Goal: Information Seeking & Learning: Learn about a topic

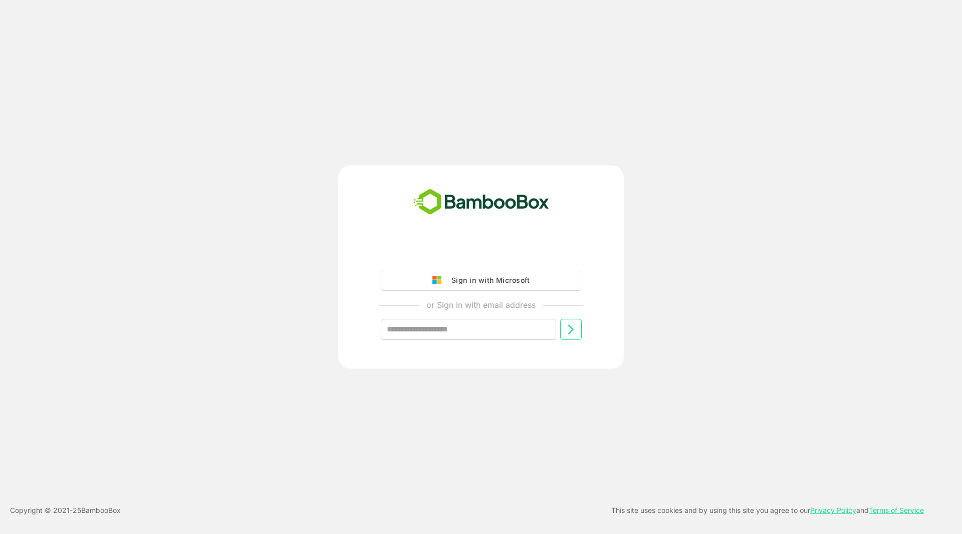
click at [499, 288] on button "Sign in with Microsoft" at bounding box center [481, 280] width 200 height 21
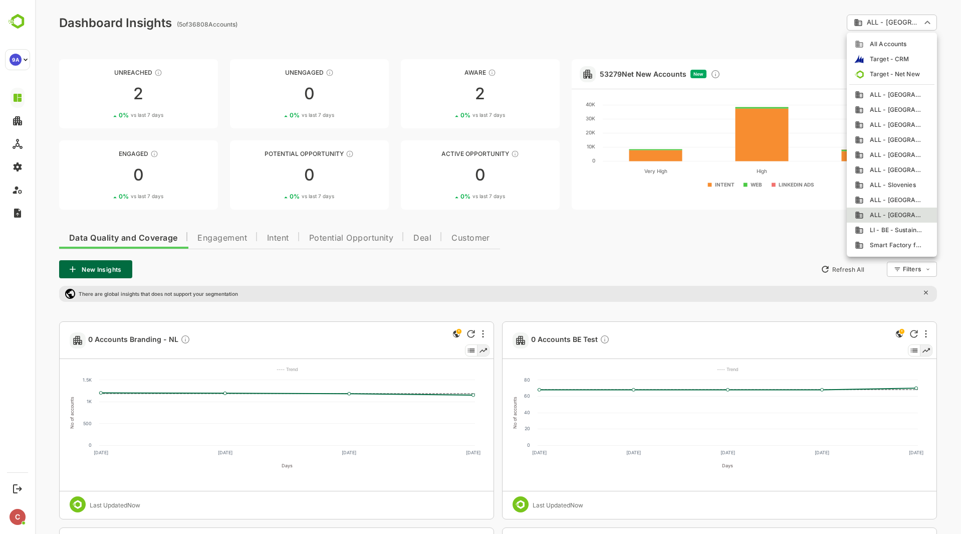
click at [904, 154] on span "ALL - [GEOGRAPHIC_DATA]" at bounding box center [893, 154] width 59 height 9
type input "**********"
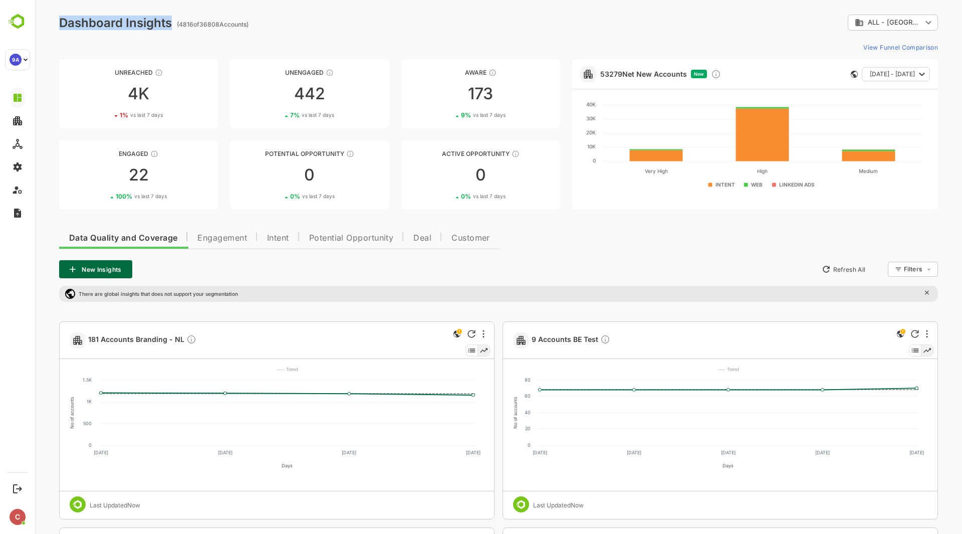
drag, startPoint x: 59, startPoint y: 24, endPoint x: 169, endPoint y: 26, distance: 110.8
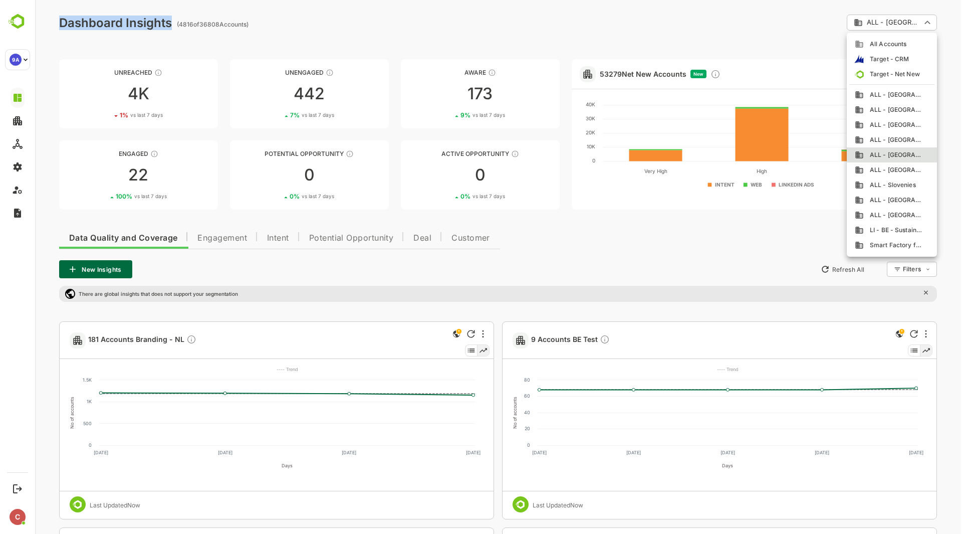
click at [879, 154] on span "ALL - [GEOGRAPHIC_DATA]" at bounding box center [893, 154] width 59 height 9
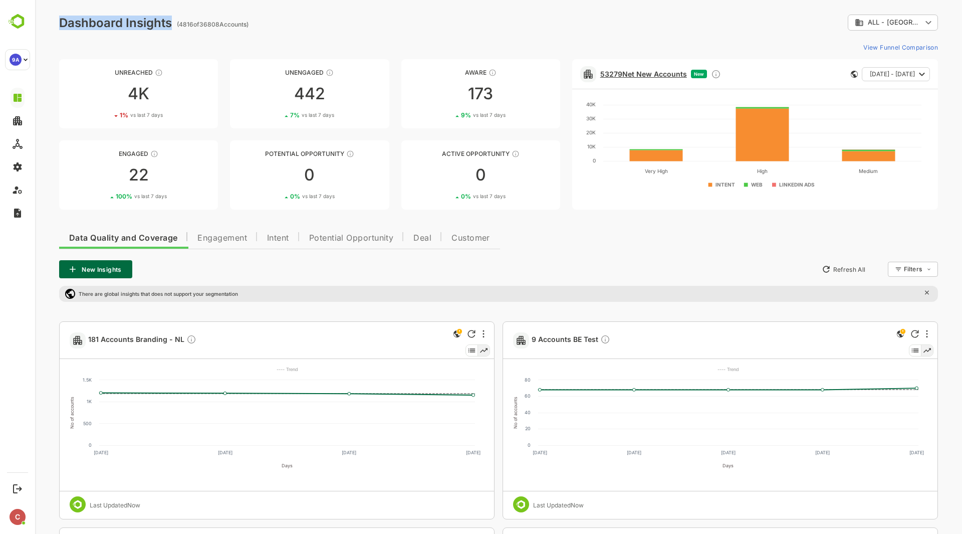
click at [617, 75] on link "53279 Net New Accounts" at bounding box center [643, 74] width 87 height 9
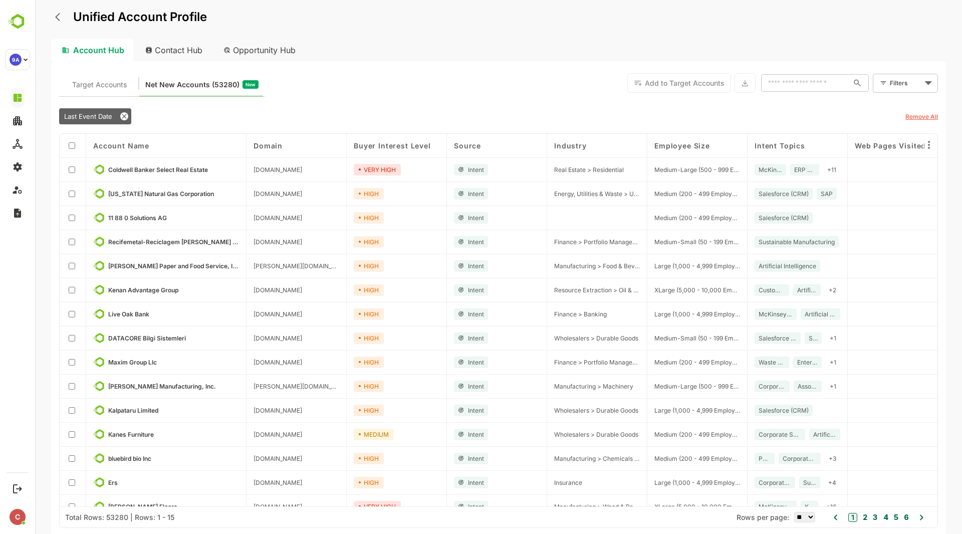
click at [905, 82] on body "Unified Account Profile Account Hub Contact Hub Opportunity Hub Target Accounts…" at bounding box center [498, 267] width 927 height 534
click at [897, 102] on span "New Filter" at bounding box center [908, 105] width 30 height 12
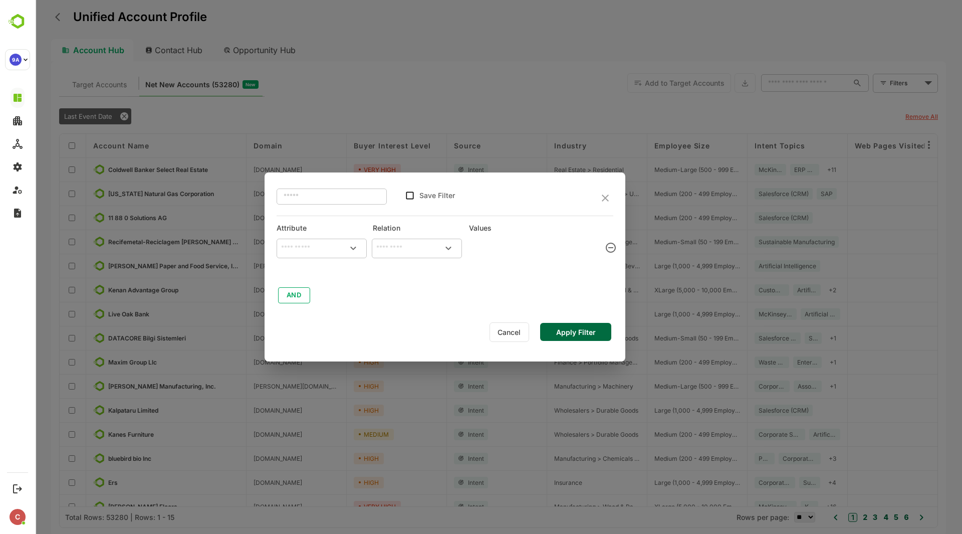
type input "**********"
type input "*******"
click at [298, 296] on button "AND" at bounding box center [294, 295] width 32 height 16
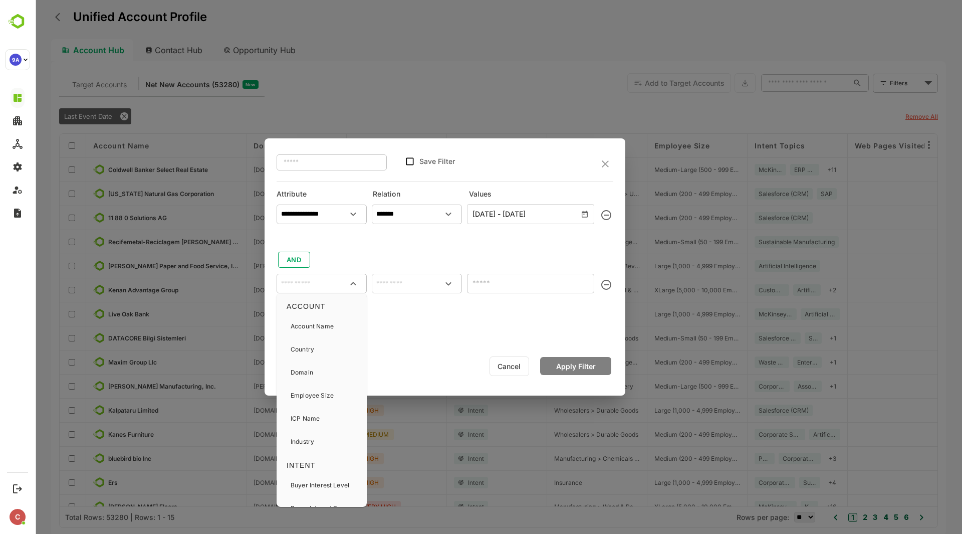
click at [331, 288] on input "text" at bounding box center [322, 283] width 86 height 15
click at [303, 280] on input "text" at bounding box center [322, 283] width 86 height 15
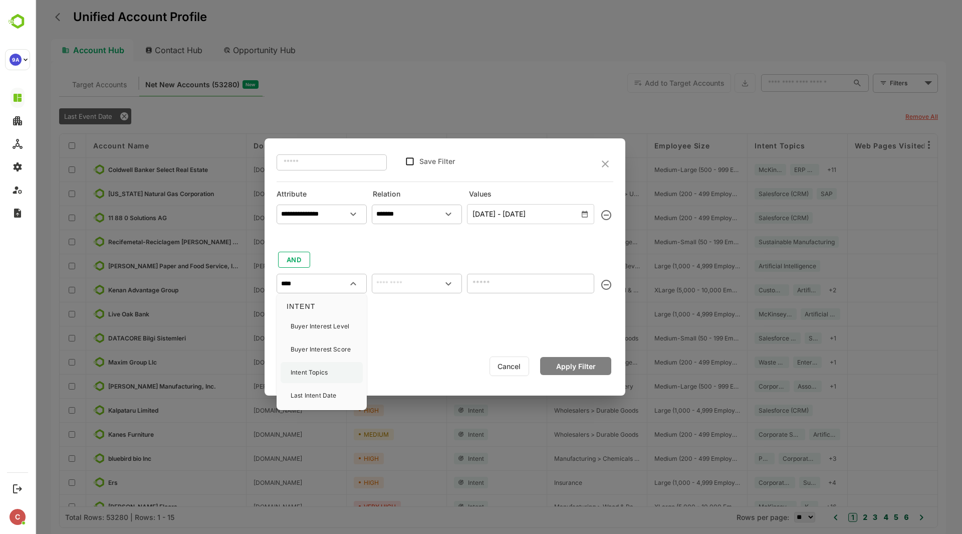
click at [324, 374] on p "Intent Topics" at bounding box center [309, 372] width 37 height 9
type input "**********"
click at [429, 285] on input "text" at bounding box center [417, 283] width 86 height 15
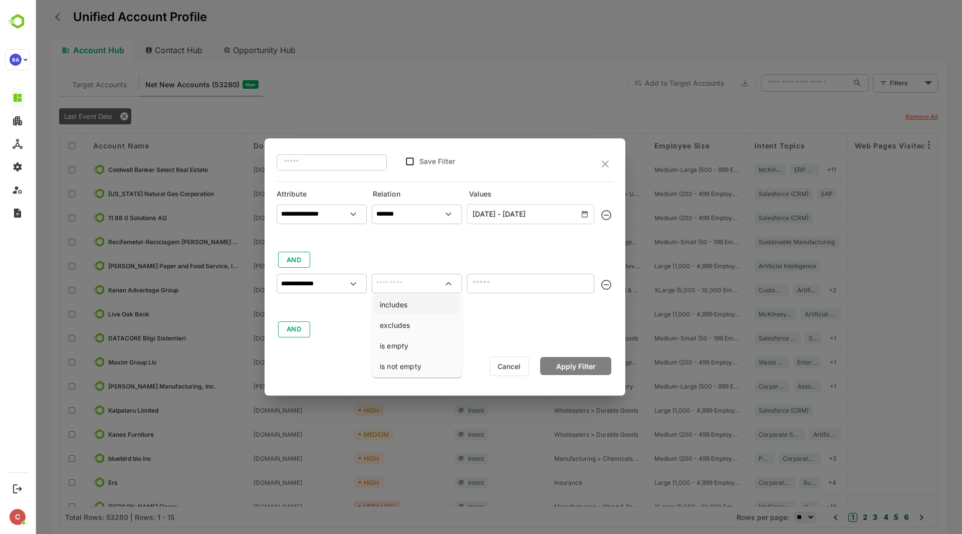
click at [422, 302] on li "includes" at bounding box center [417, 304] width 86 height 19
type input "********"
click at [503, 288] on input "text" at bounding box center [522, 283] width 105 height 12
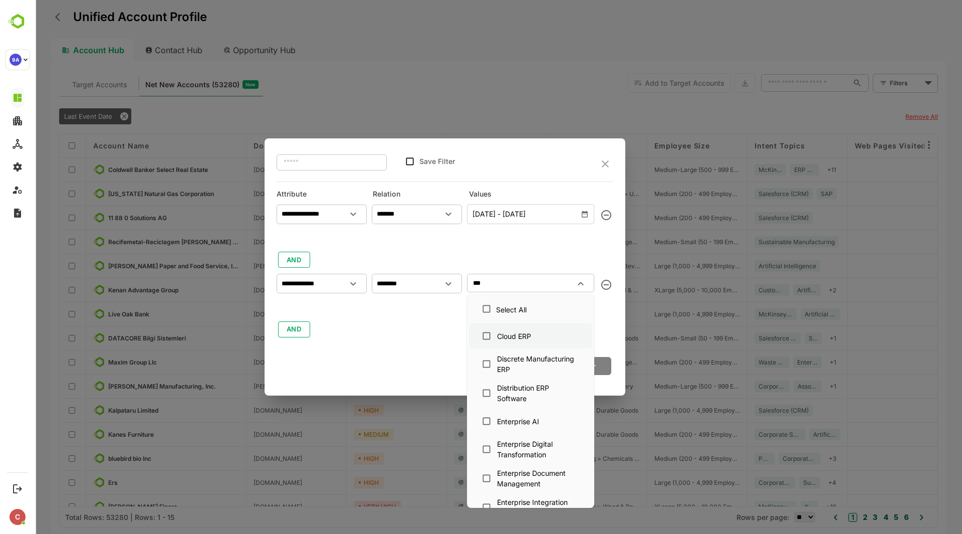
click at [535, 331] on div "Cloud ERP" at bounding box center [516, 336] width 40 height 11
click at [539, 365] on div "Discrete Manufacturing ERP" at bounding box center [538, 363] width 82 height 21
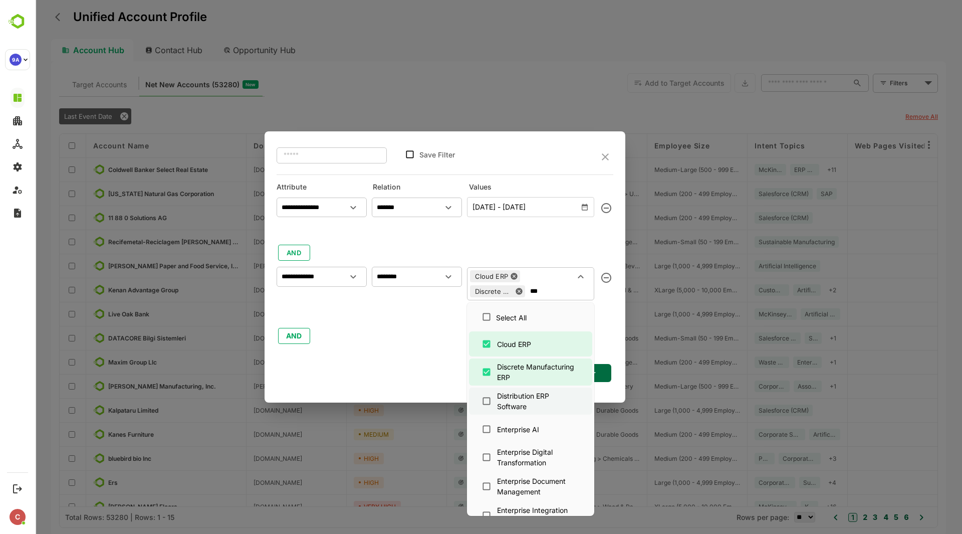
click at [541, 396] on div "Distribution ERP Software" at bounding box center [538, 400] width 82 height 21
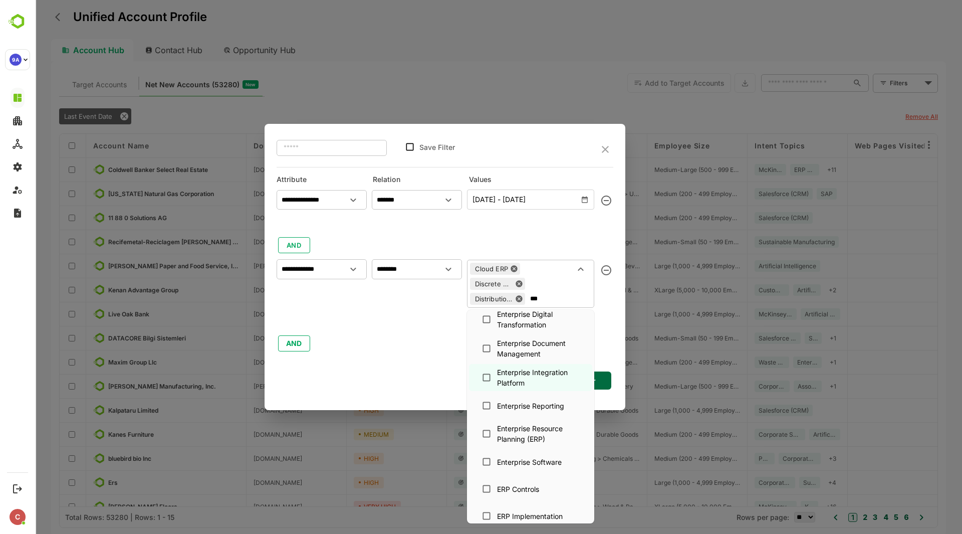
scroll to position [146, 0]
click at [541, 430] on div "Enterprise Resource Planning (ERP)" at bounding box center [538, 432] width 82 height 21
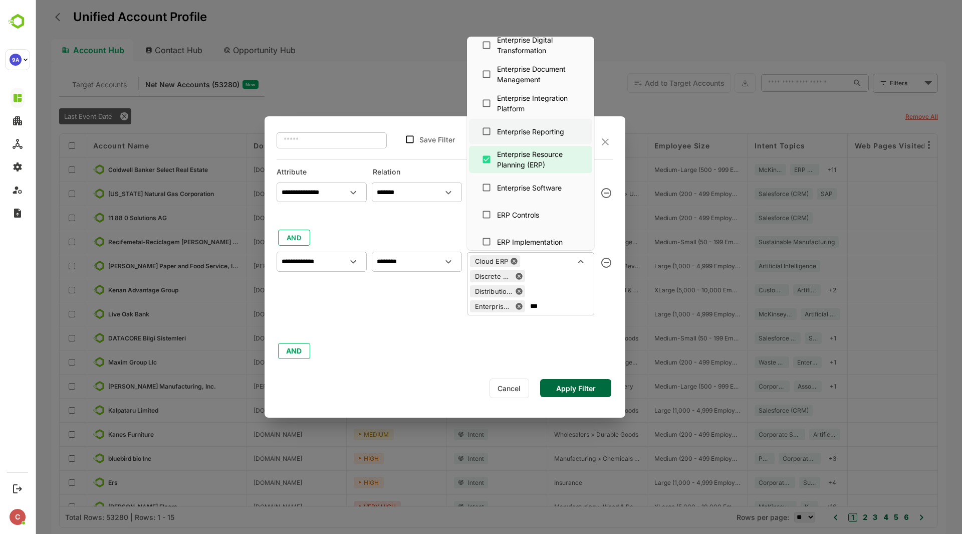
click at [539, 136] on div "Enterprise Reporting" at bounding box center [530, 131] width 67 height 11
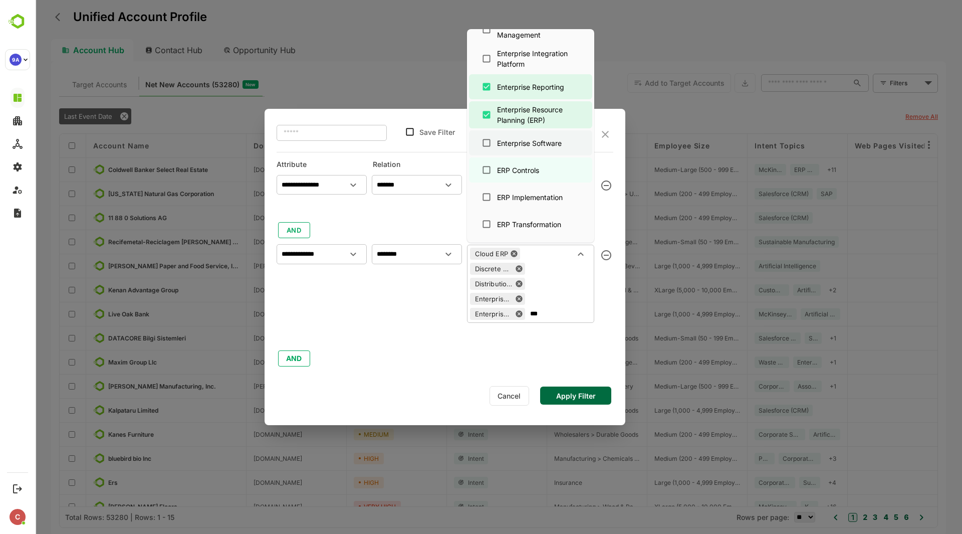
scroll to position [184, 0]
click at [525, 171] on div "ERP Controls" at bounding box center [518, 169] width 42 height 11
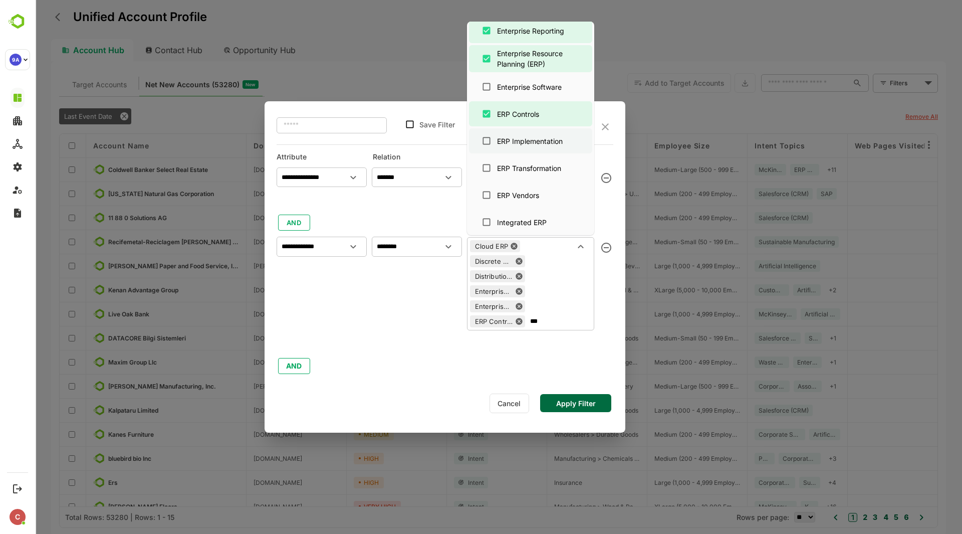
scroll to position [235, 0]
click at [530, 170] on div "ERP Transformation" at bounding box center [529, 165] width 64 height 11
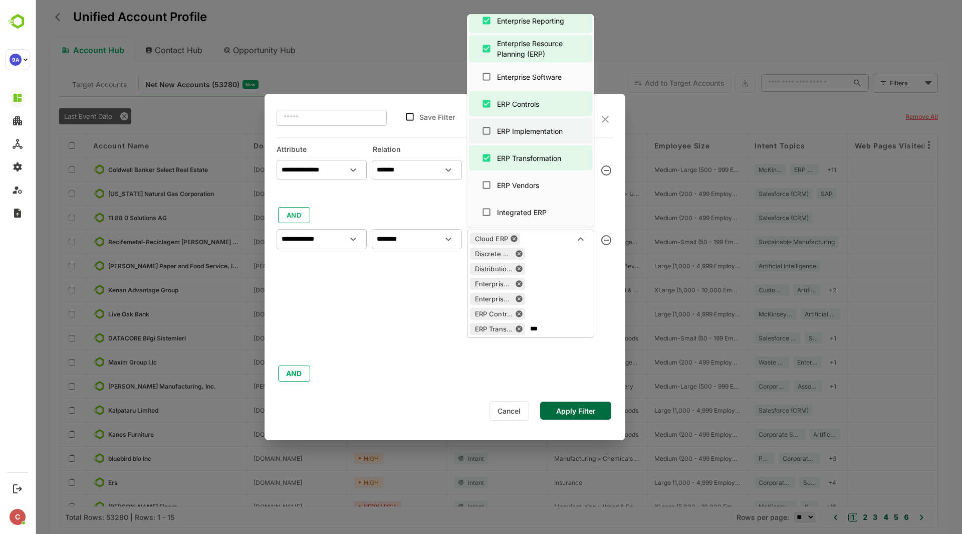
click at [534, 135] on div "ERP Implementation" at bounding box center [530, 131] width 66 height 11
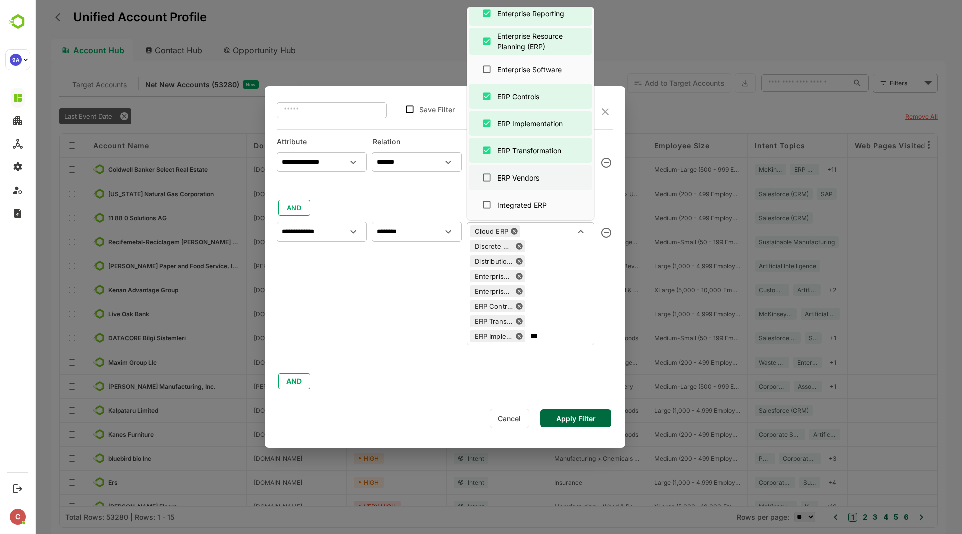
click at [531, 183] on div "ERP Vendors" at bounding box center [530, 177] width 107 height 19
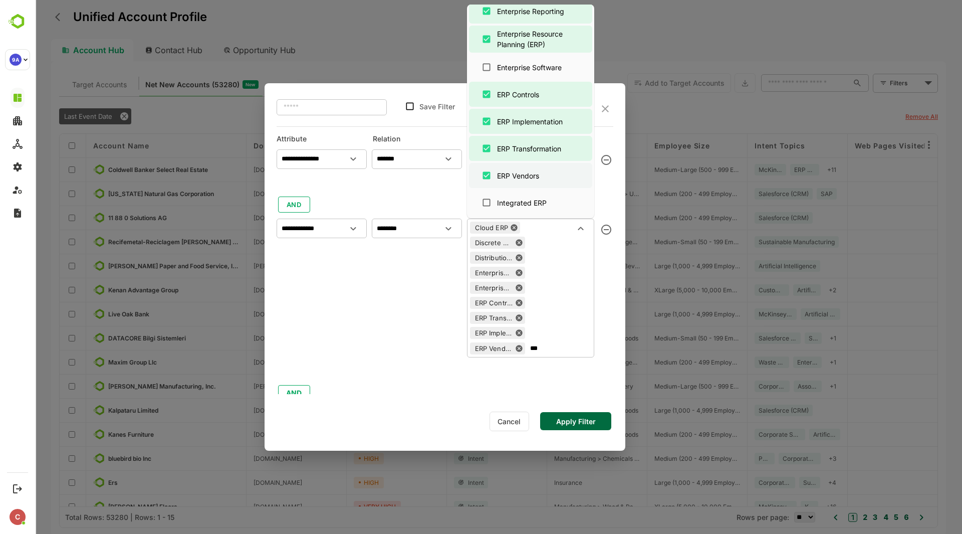
scroll to position [263, 0]
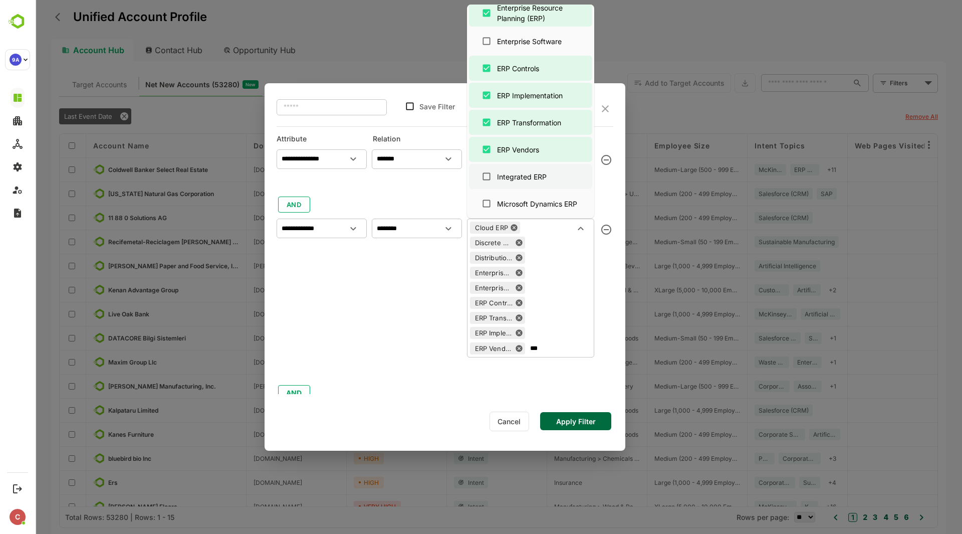
click at [533, 174] on div "Integrated ERP" at bounding box center [522, 176] width 50 height 11
click at [534, 199] on div "Microsoft Dynamics ERP" at bounding box center [537, 203] width 80 height 11
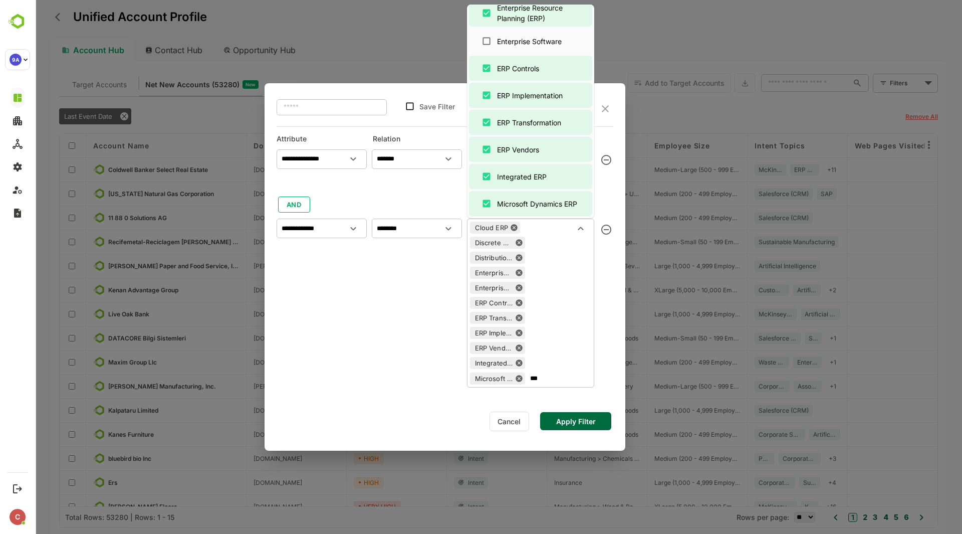
click at [563, 385] on div "Cloud ERP Discrete Manufacturing ERP Distribution ERP Software Enterprise Resou…" at bounding box center [530, 303] width 127 height 168
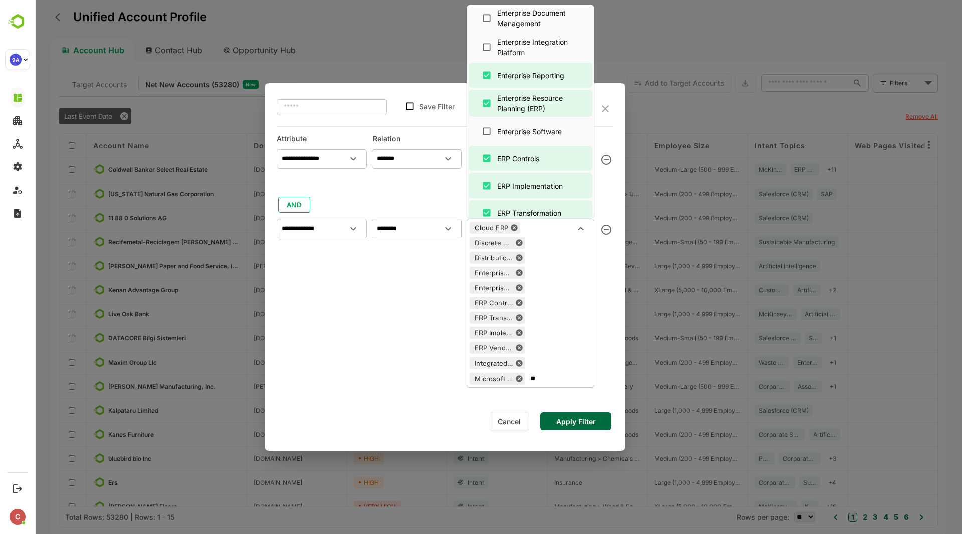
type input "*"
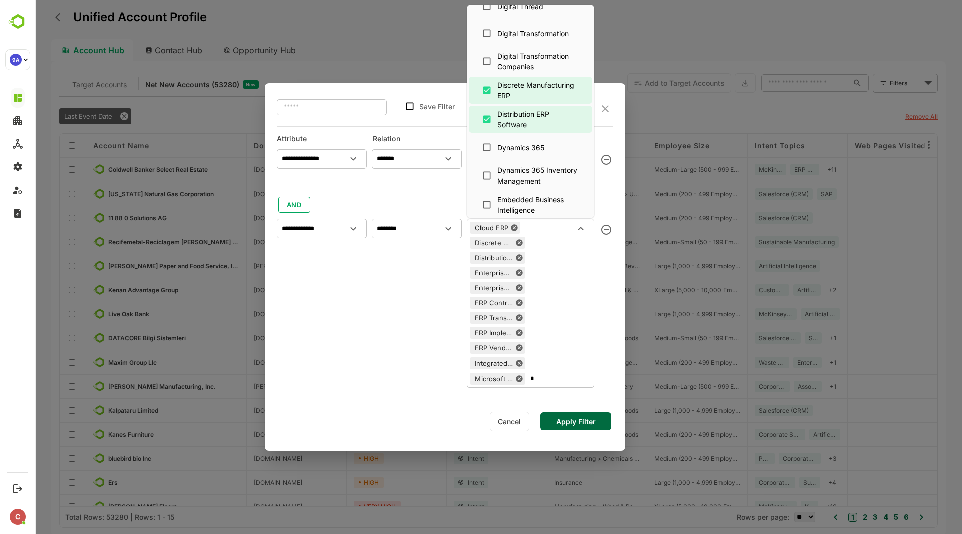
scroll to position [0, 0]
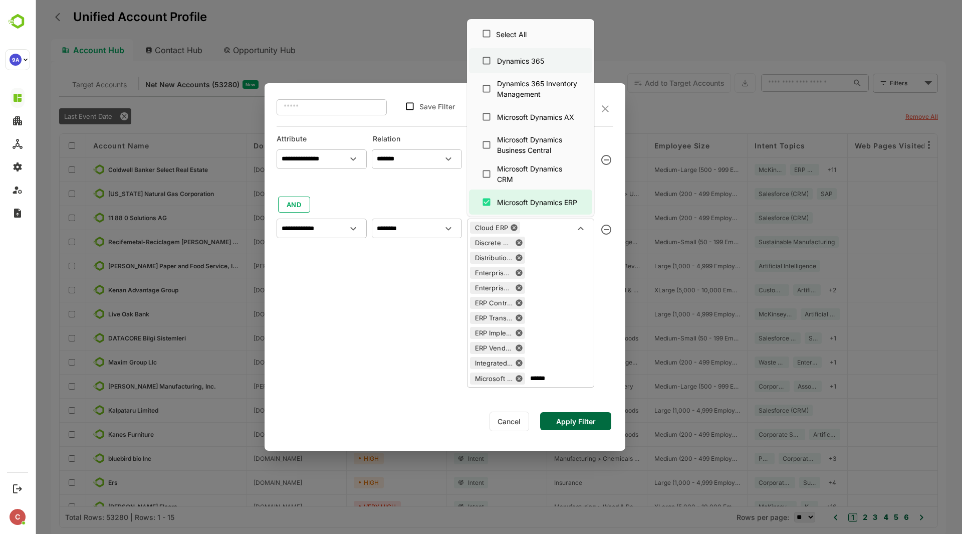
click at [544, 65] on div "Dynamics 365" at bounding box center [520, 61] width 47 height 11
click at [547, 92] on div "Dynamics 365 Inventory Management" at bounding box center [538, 88] width 82 height 21
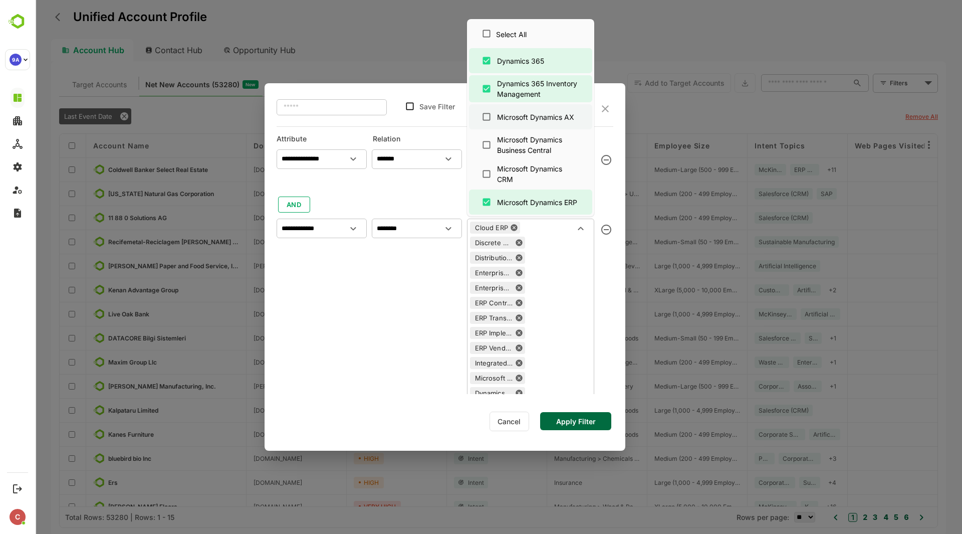
click at [547, 116] on div "Microsoft Dynamics AX" at bounding box center [535, 117] width 77 height 11
click at [547, 141] on div "Microsoft Dynamics Business Central" at bounding box center [538, 144] width 82 height 21
click at [544, 172] on div "Microsoft Dynamics CRM" at bounding box center [538, 173] width 82 height 21
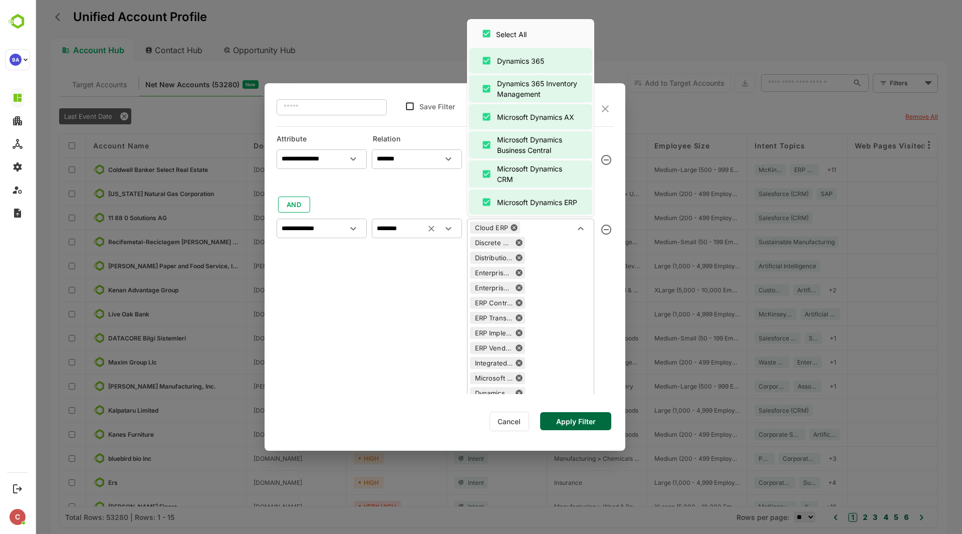
click at [389, 337] on div "******** ​" at bounding box center [417, 339] width 90 height 250
type input "******"
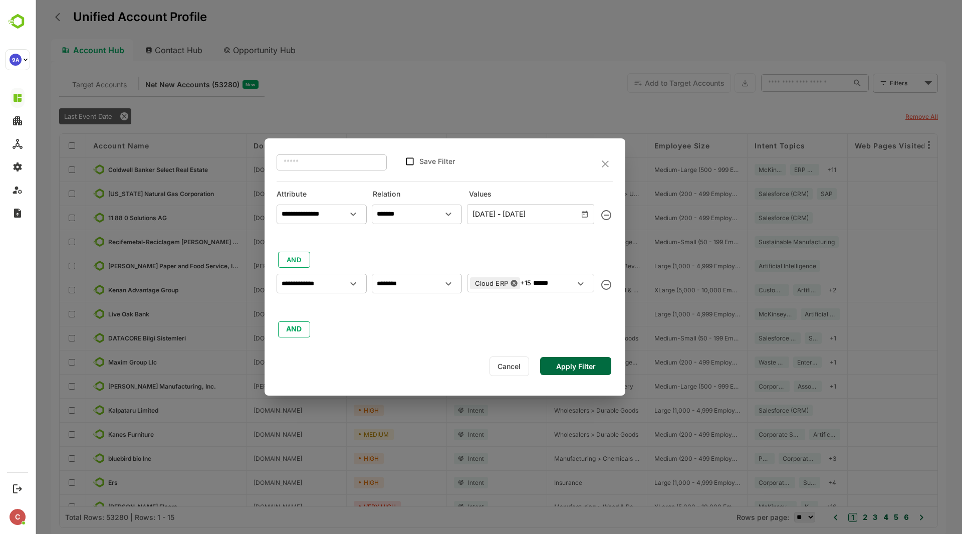
click at [582, 366] on button "Apply Filter" at bounding box center [575, 366] width 71 height 18
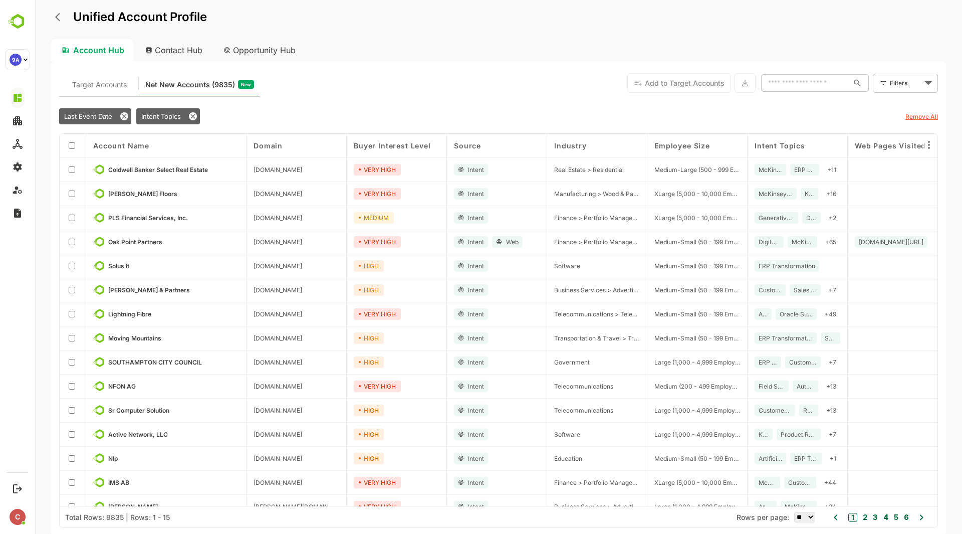
click at [902, 82] on body "Unified Account Profile Account Hub Contact Hub Opportunity Hub Target Accounts…" at bounding box center [498, 267] width 927 height 534
click at [902, 103] on span "New Filter" at bounding box center [908, 105] width 30 height 12
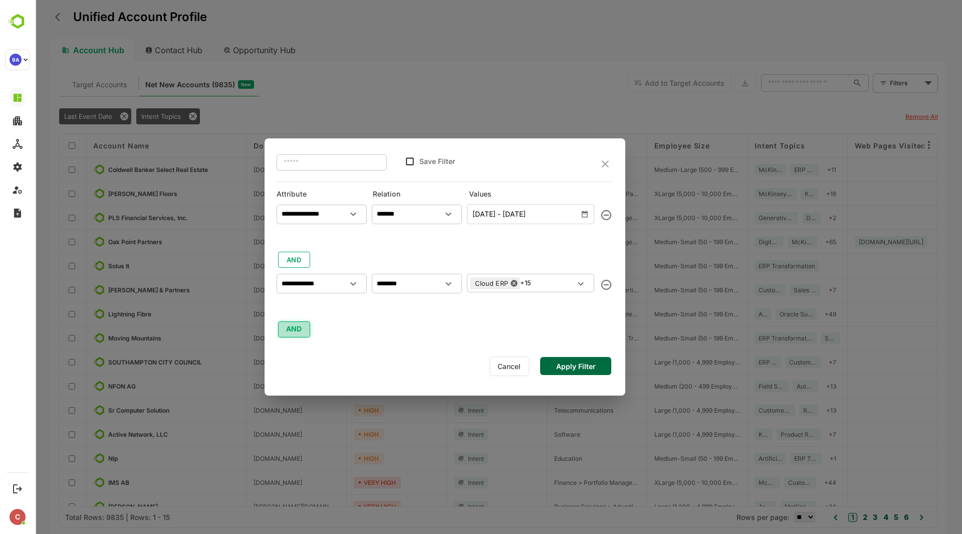
click at [294, 335] on button "AND" at bounding box center [294, 329] width 32 height 16
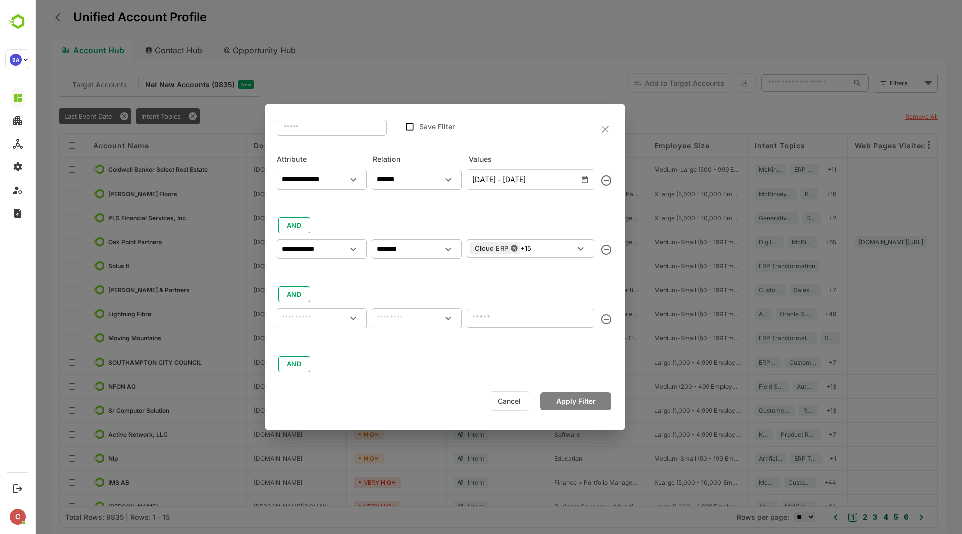
click at [316, 316] on input "text" at bounding box center [322, 318] width 86 height 12
click at [320, 363] on div "Industry" at bounding box center [322, 363] width 82 height 21
type input "********"
click at [417, 317] on input "text" at bounding box center [417, 318] width 86 height 12
click at [417, 339] on li "includes" at bounding box center [417, 341] width 86 height 19
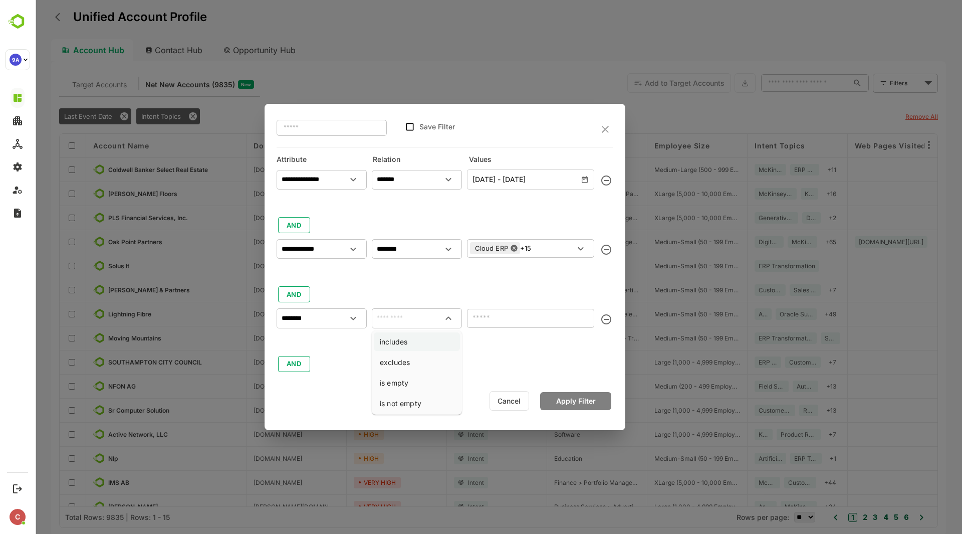
type input "********"
click at [514, 317] on input "text" at bounding box center [522, 318] width 105 height 12
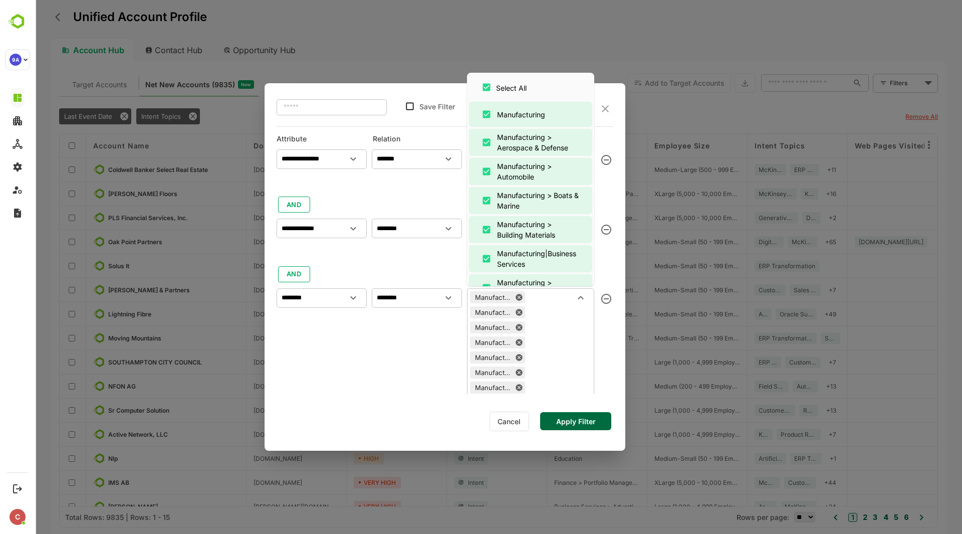
type input "****"
click at [586, 424] on div "**********" at bounding box center [445, 266] width 361 height 367
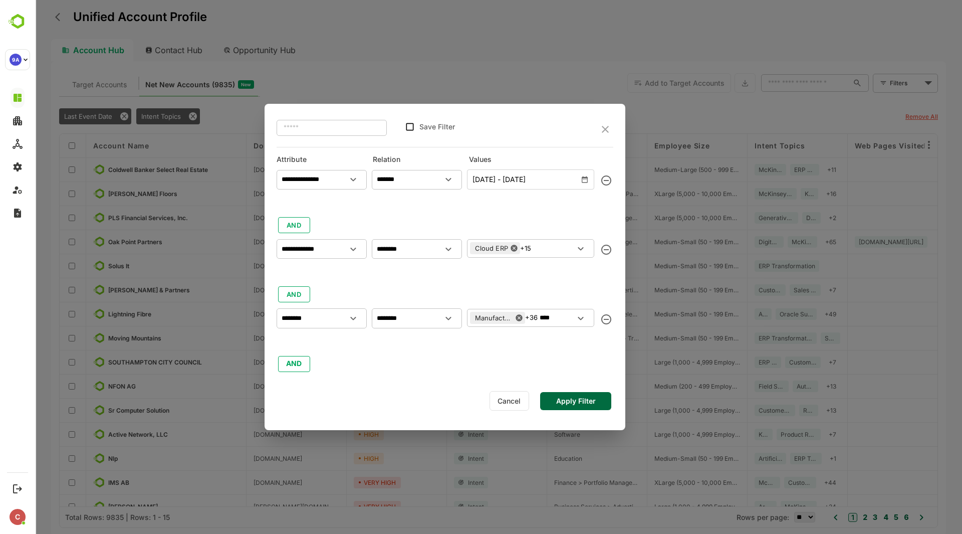
click at [586, 405] on button "Apply Filter" at bounding box center [575, 401] width 71 height 18
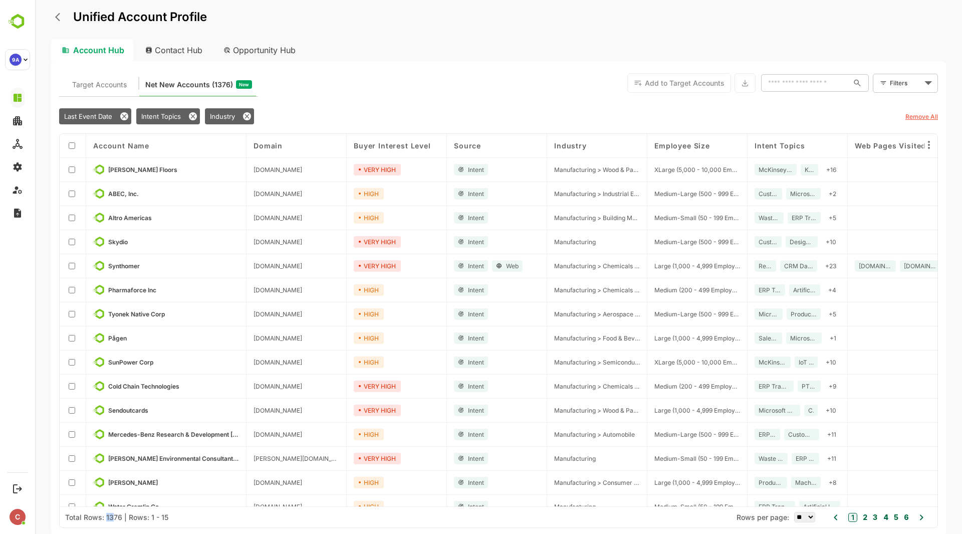
drag, startPoint x: 106, startPoint y: 519, endPoint x: 114, endPoint y: 518, distance: 7.5
click at [114, 518] on div "Total Rows: 1376 | Rows: 1 - 15" at bounding box center [116, 517] width 103 height 9
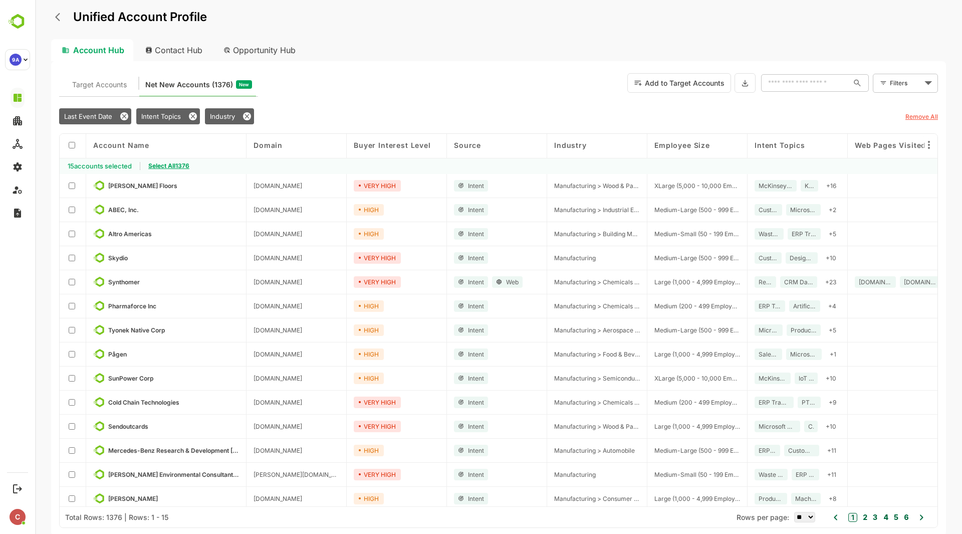
click at [172, 167] on span "Select All 1376" at bounding box center [168, 166] width 41 height 8
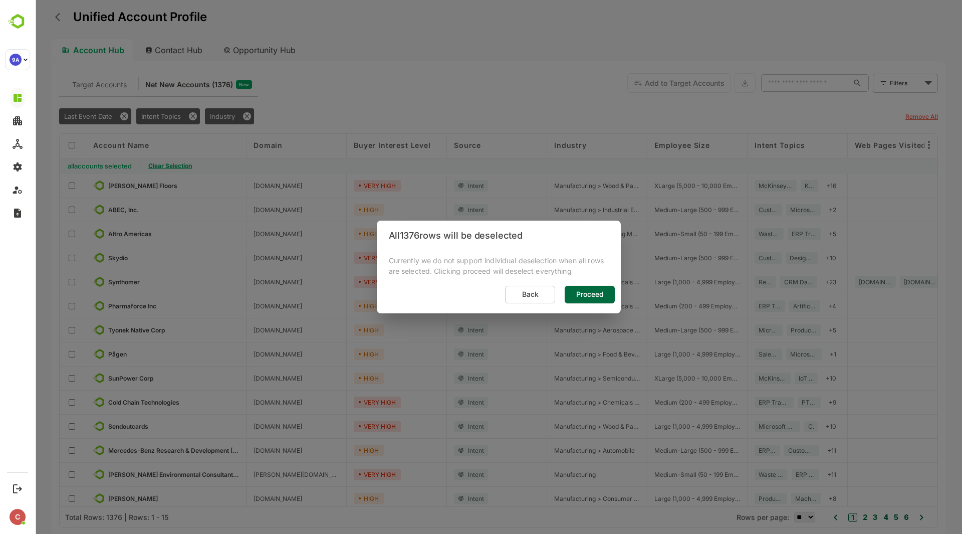
click at [589, 297] on span "Proceed" at bounding box center [590, 294] width 34 height 13
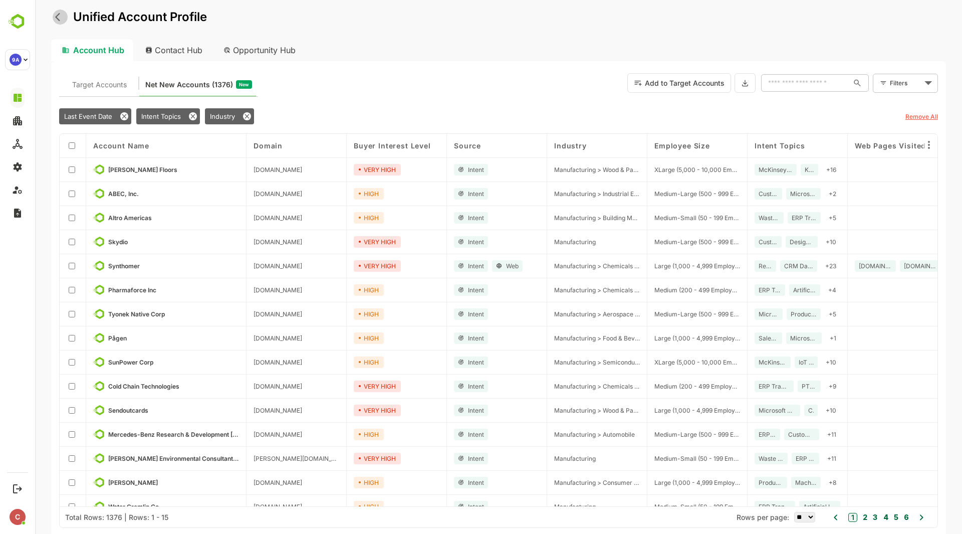
click at [57, 17] on icon "back" at bounding box center [57, 17] width 5 height 9
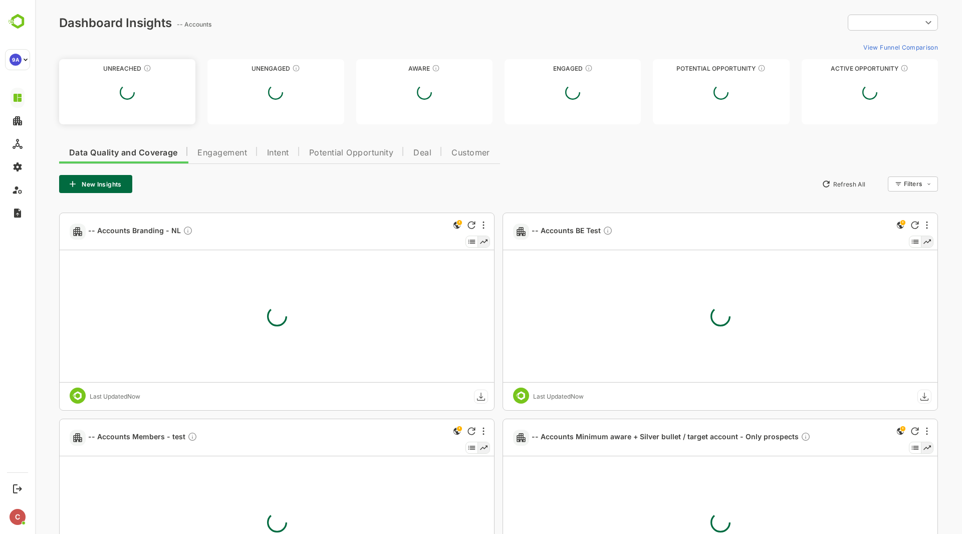
type input "**********"
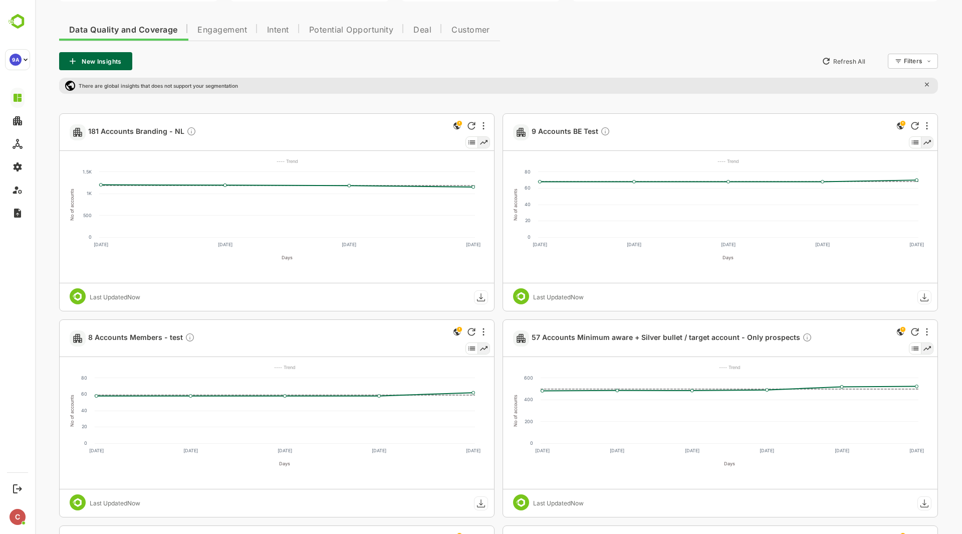
scroll to position [208, 0]
click at [142, 133] on span "181 Accounts Branding - NL" at bounding box center [142, 132] width 108 height 12
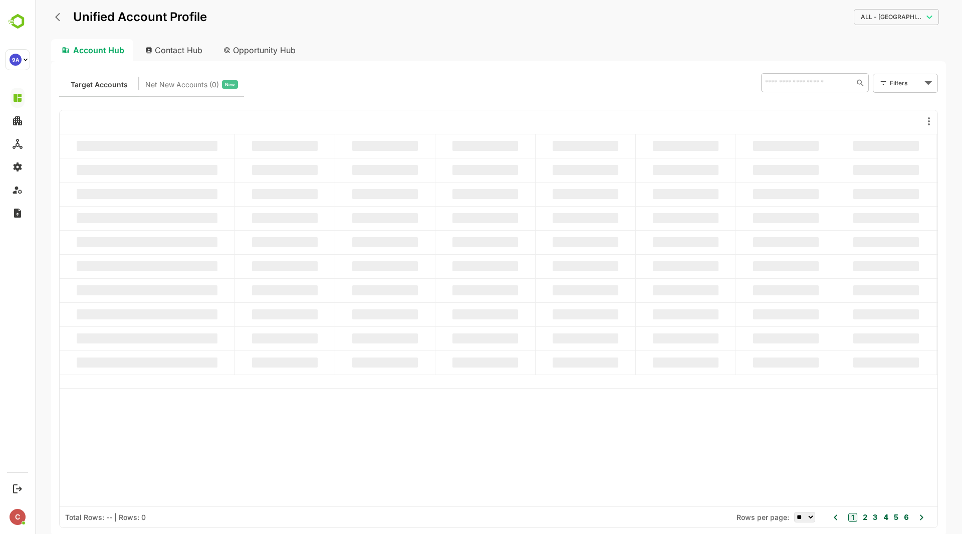
scroll to position [0, 0]
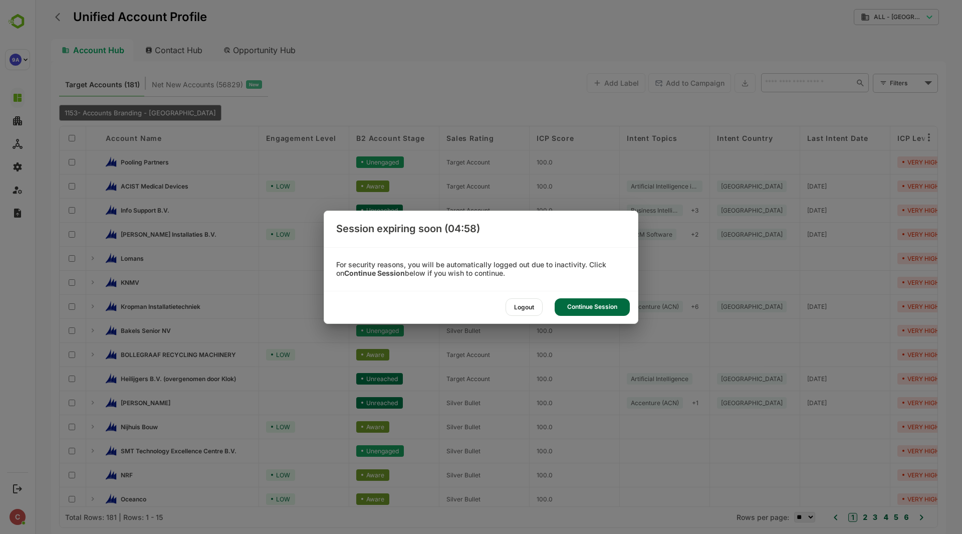
click at [596, 305] on div "Continue Session" at bounding box center [592, 307] width 75 height 18
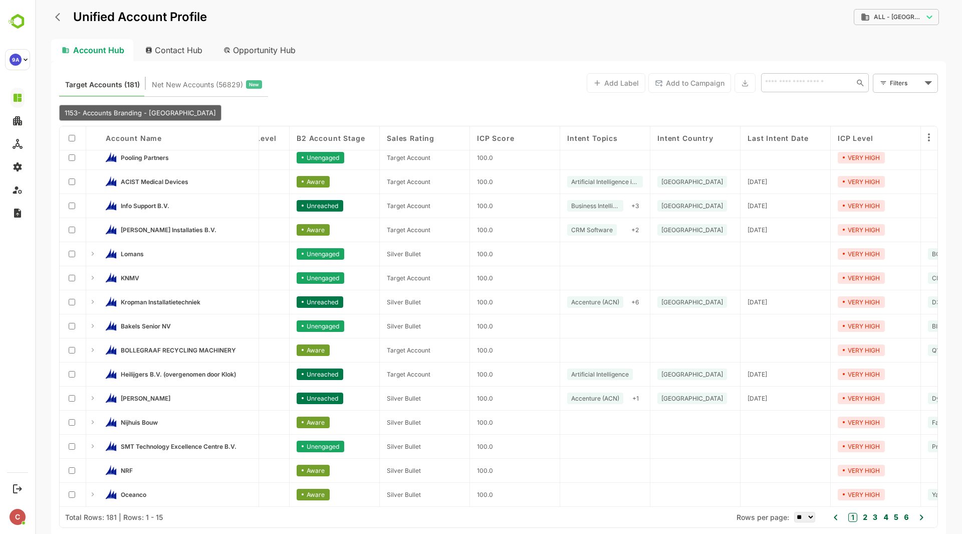
scroll to position [7, 0]
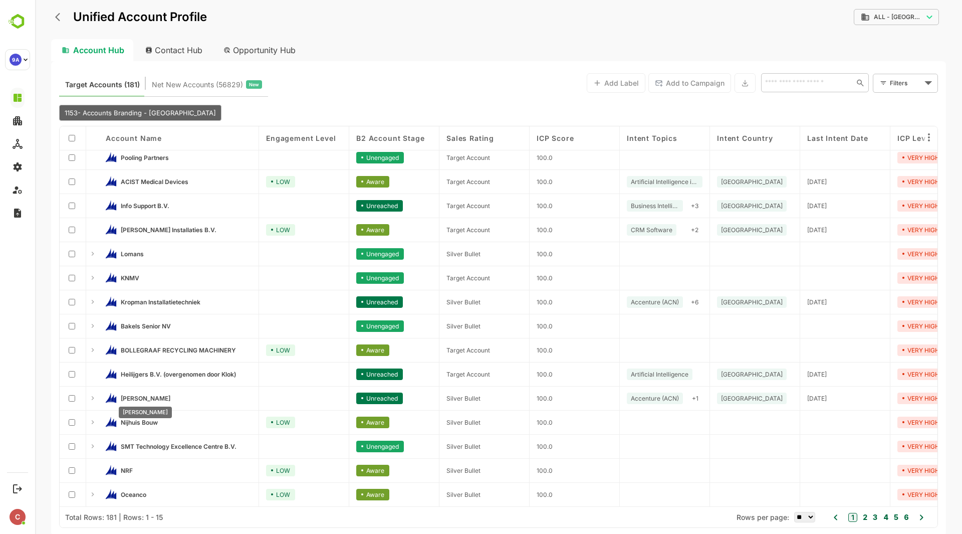
click at [143, 395] on span "[PERSON_NAME]" at bounding box center [146, 398] width 50 height 8
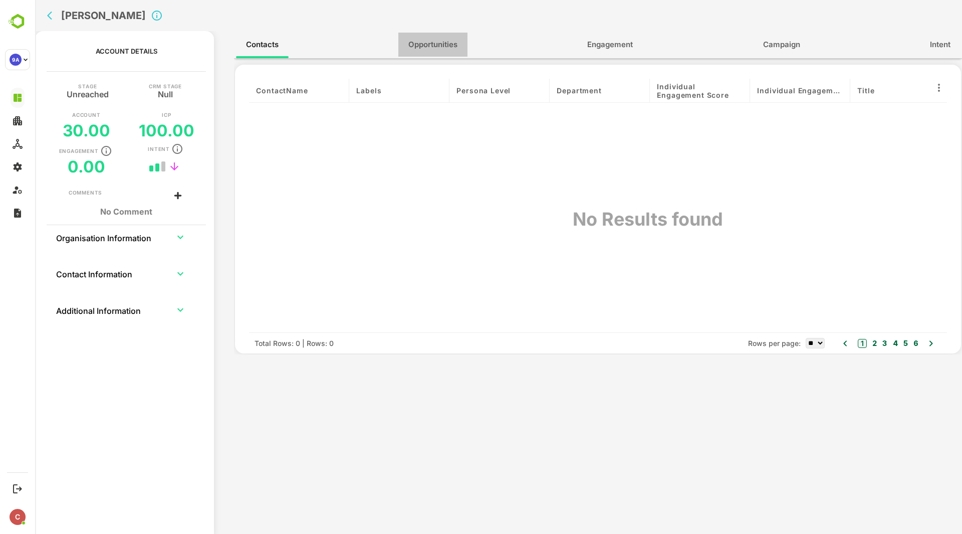
click at [427, 42] on span "Opportunities" at bounding box center [432, 44] width 49 height 13
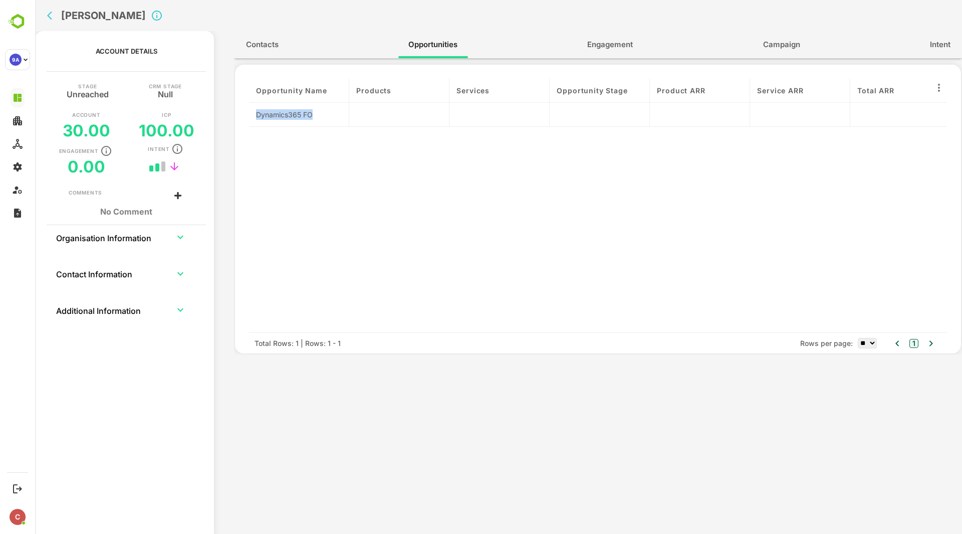
drag, startPoint x: 313, startPoint y: 115, endPoint x: 256, endPoint y: 116, distance: 57.1
click at [256, 116] on div "Dynamics365 FO" at bounding box center [299, 115] width 100 height 24
click at [600, 43] on span "Engagement" at bounding box center [610, 44] width 46 height 13
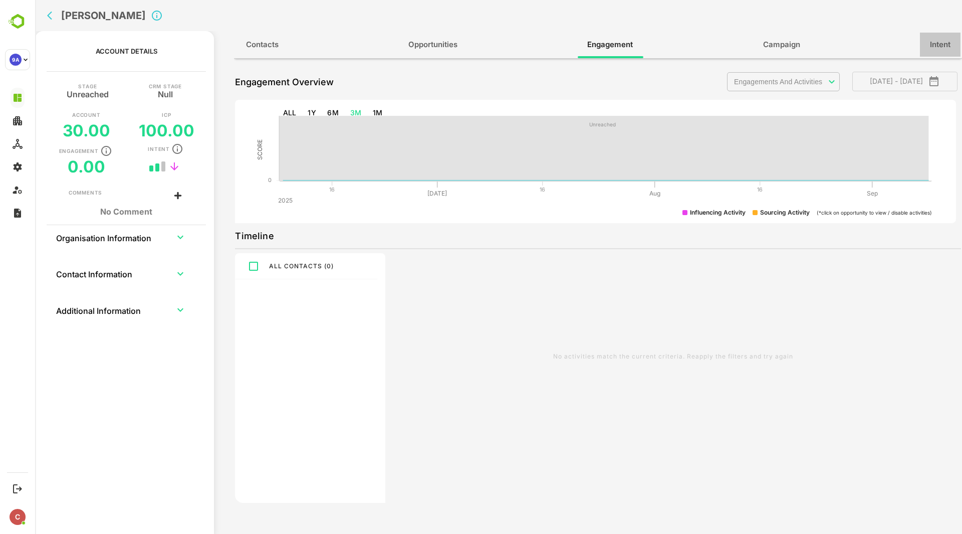
click at [937, 45] on span "Intent" at bounding box center [940, 44] width 21 height 13
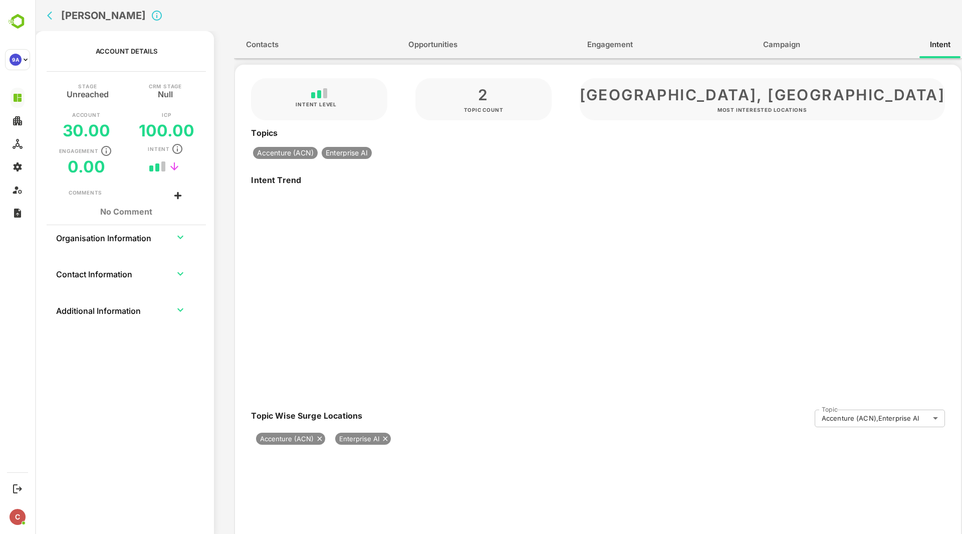
type input "**********"
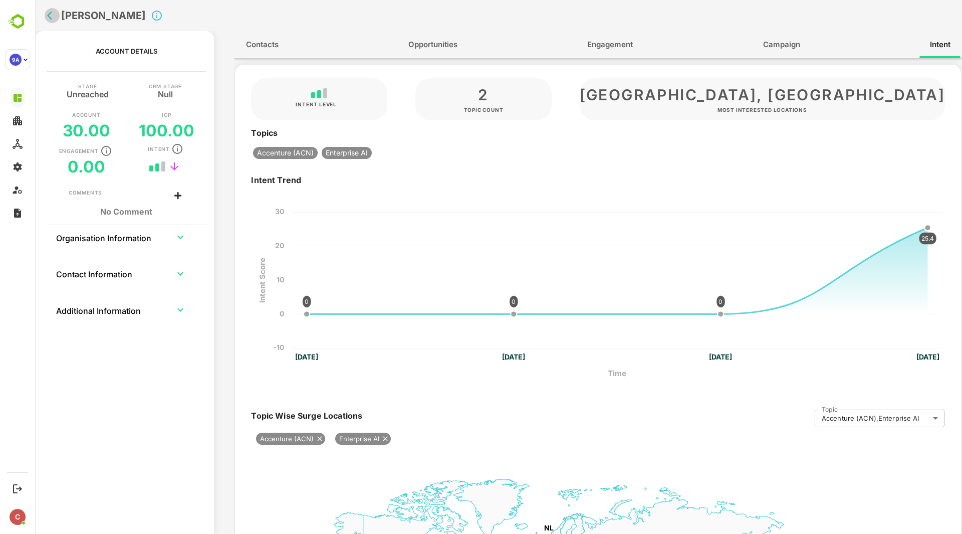
click at [50, 17] on icon "back" at bounding box center [49, 16] width 5 height 9
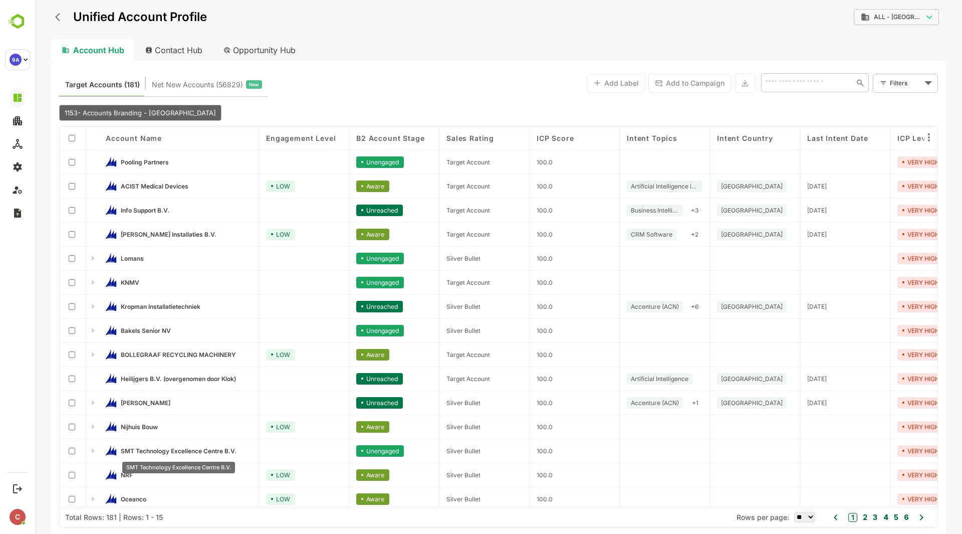
click at [165, 451] on span "SMT Technology Excellence Centre B.V." at bounding box center [179, 451] width 116 height 8
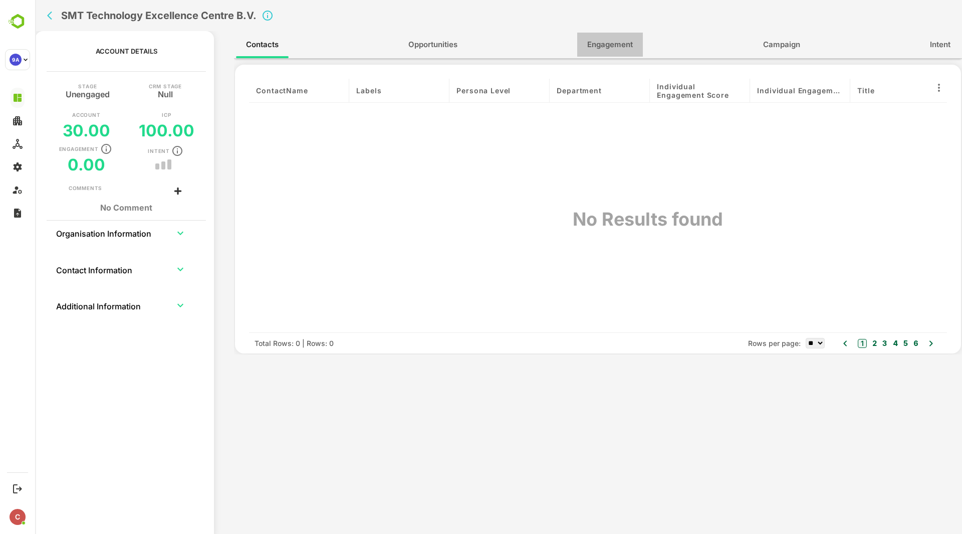
click at [613, 46] on span "Engagement" at bounding box center [610, 44] width 46 height 13
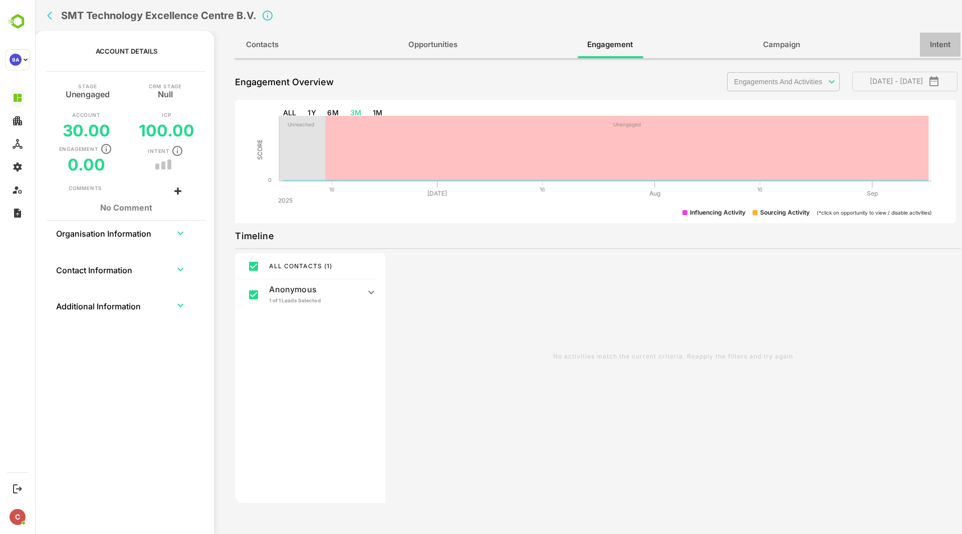
click at [933, 42] on span "Intent" at bounding box center [940, 44] width 21 height 13
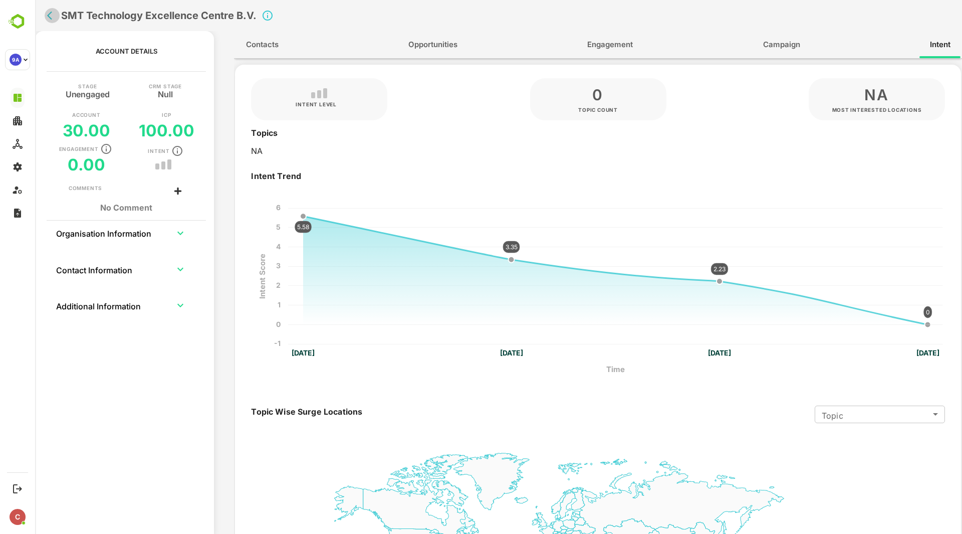
click at [48, 19] on icon "back" at bounding box center [52, 16] width 10 height 10
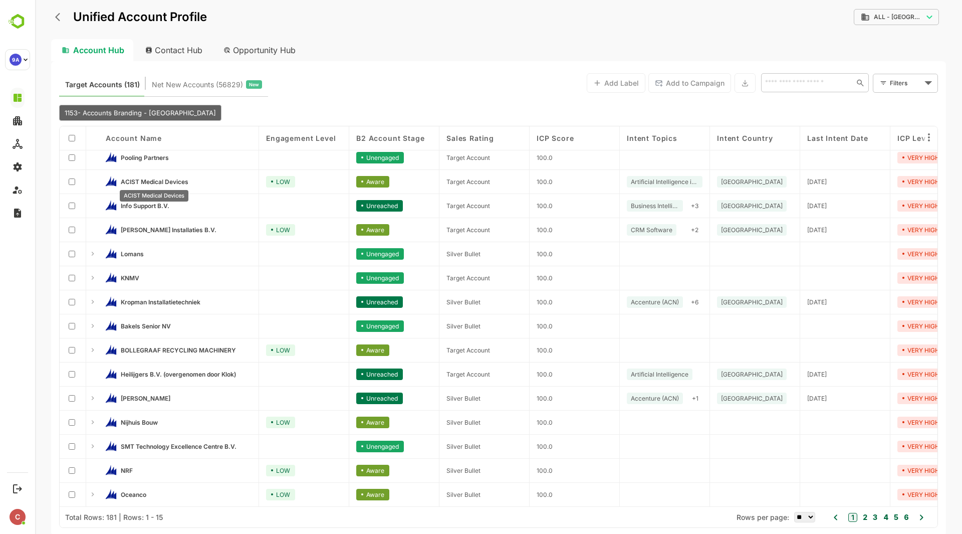
click at [170, 179] on span "ACIST Medical Devices" at bounding box center [155, 182] width 68 height 8
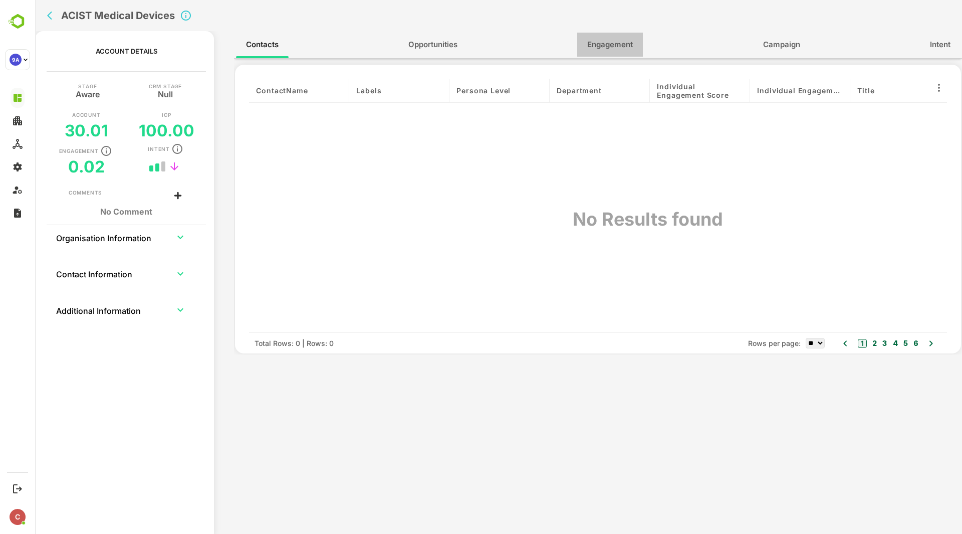
click at [627, 44] on span "Engagement" at bounding box center [610, 44] width 46 height 13
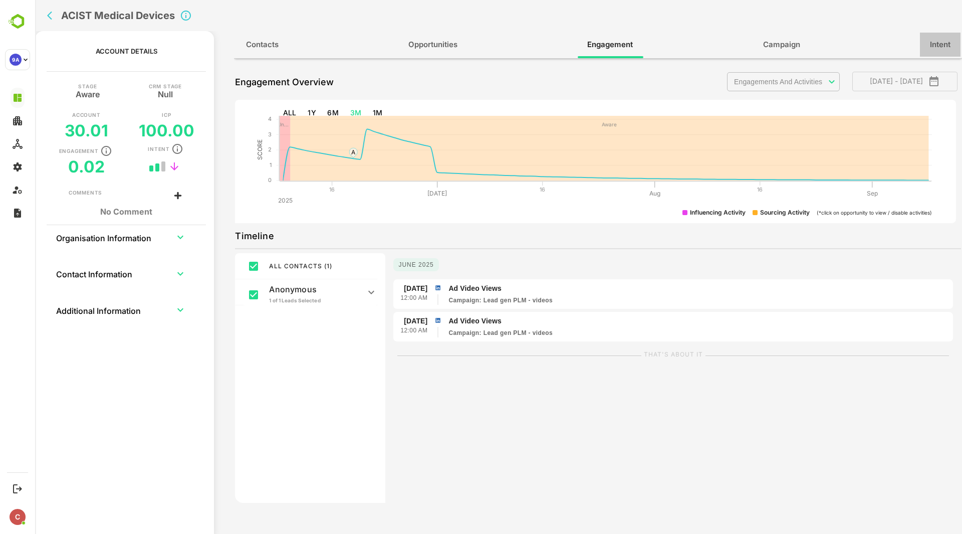
click at [933, 41] on span "Intent" at bounding box center [940, 44] width 21 height 13
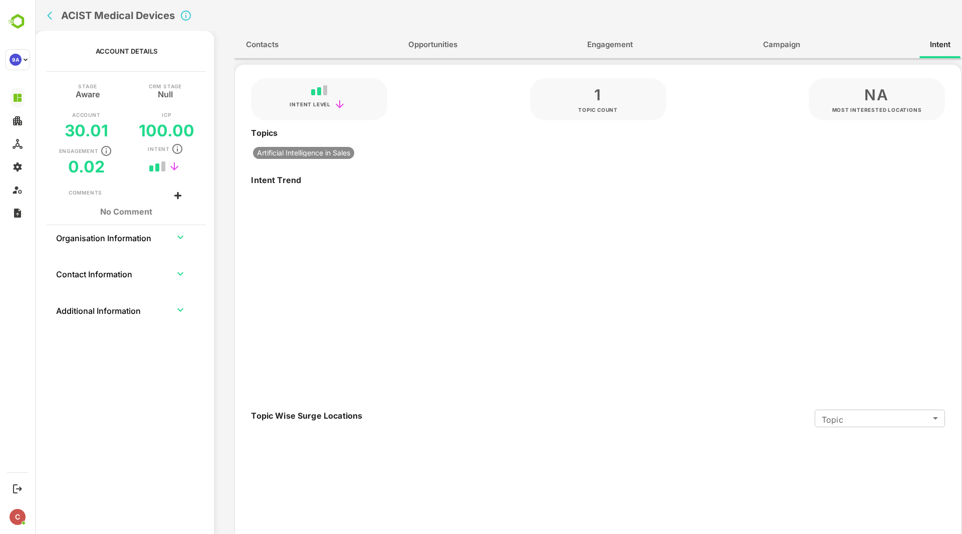
type input "*******"
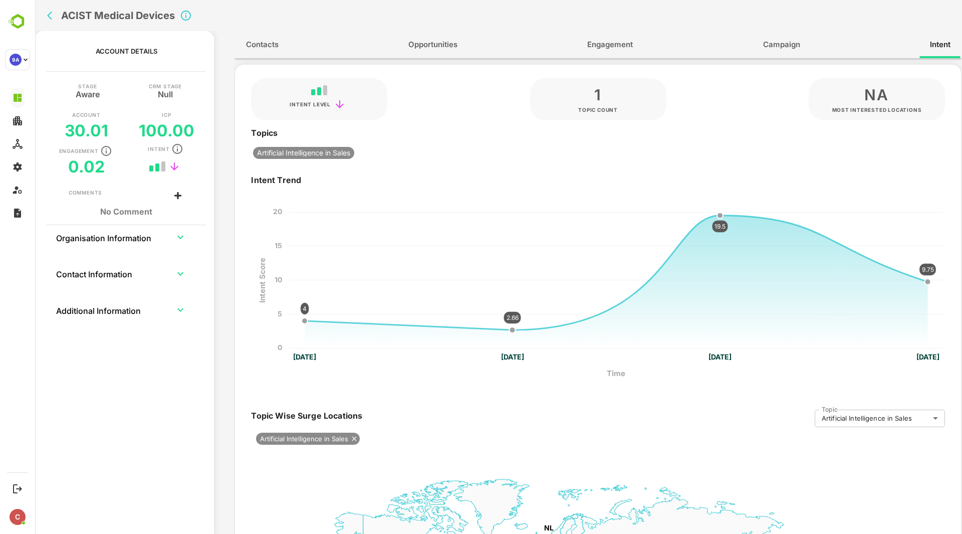
click at [787, 55] on button "Campaign" at bounding box center [781, 45] width 57 height 24
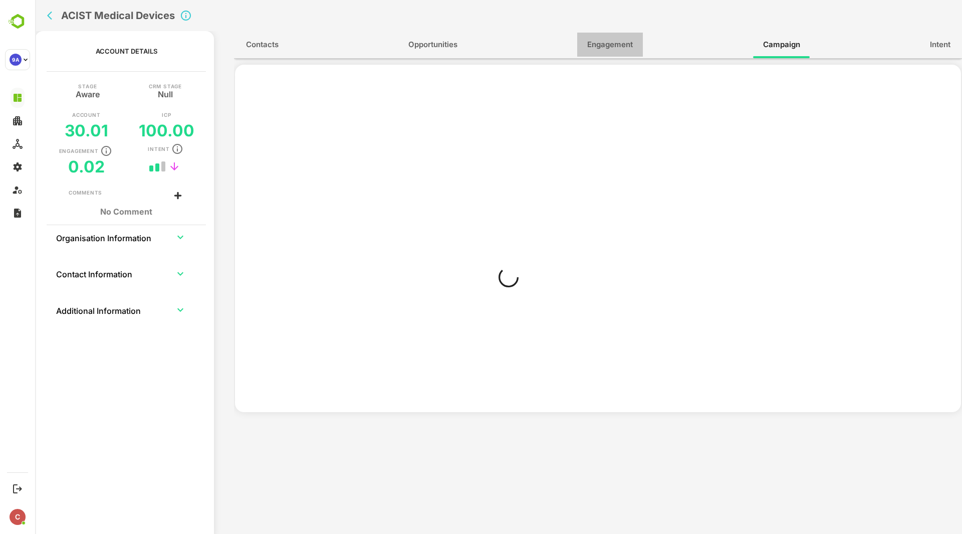
click at [639, 57] on button "Engagement" at bounding box center [610, 45] width 66 height 24
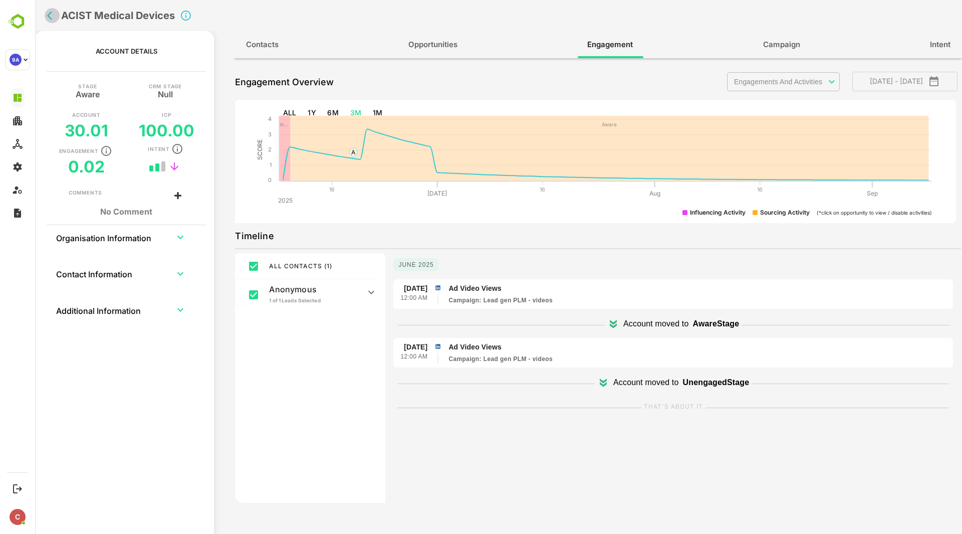
click at [51, 19] on icon "back" at bounding box center [49, 16] width 5 height 9
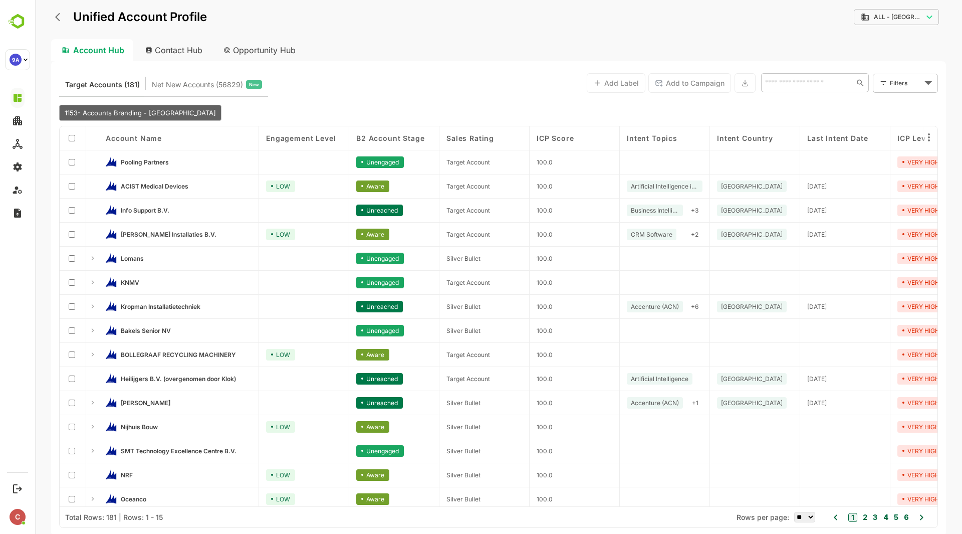
click at [394, 136] on span "B2 Account Stage" at bounding box center [390, 138] width 68 height 9
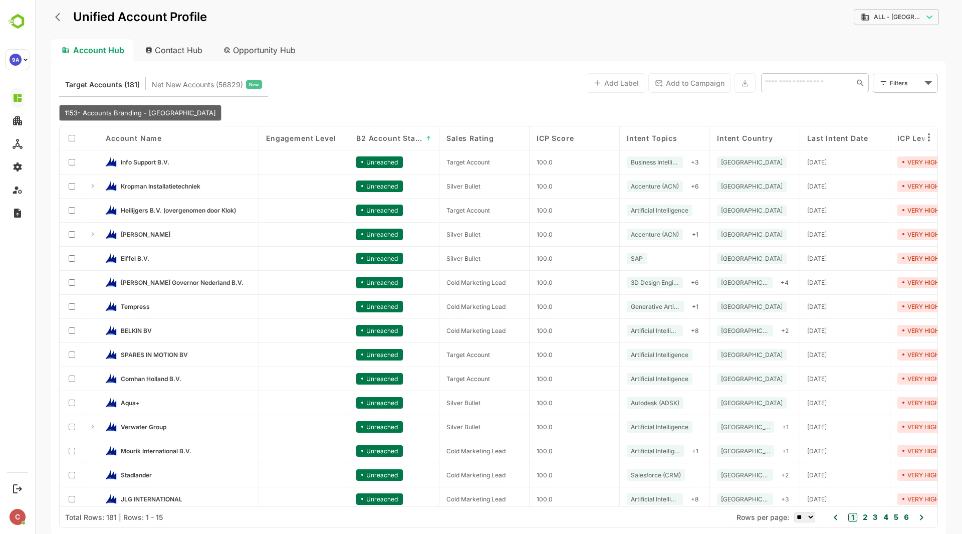
click at [394, 136] on span "B2 Account Stage" at bounding box center [389, 138] width 66 height 9
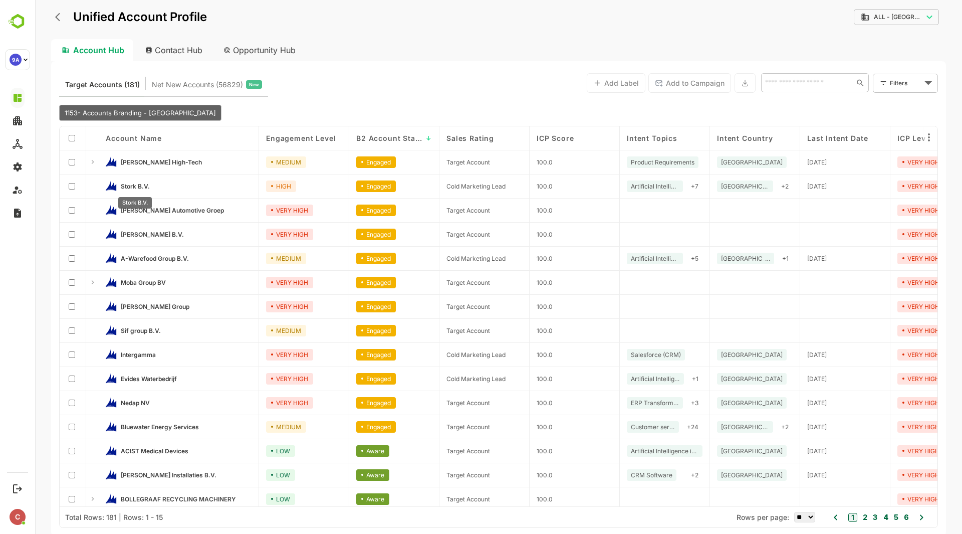
click at [133, 184] on span "Stork B.V." at bounding box center [135, 186] width 29 height 8
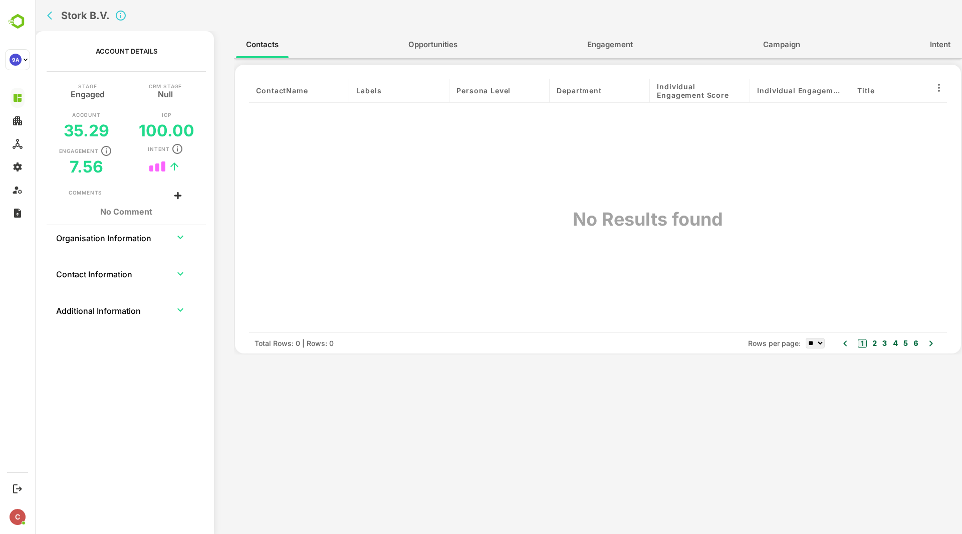
click at [626, 44] on span "Engagement" at bounding box center [610, 44] width 46 height 13
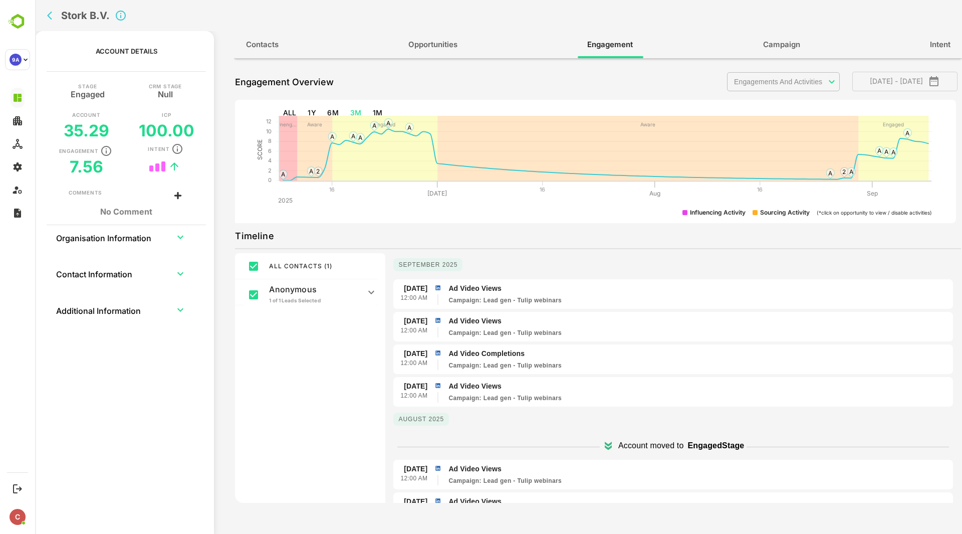
click at [937, 49] on span "Intent" at bounding box center [940, 44] width 21 height 13
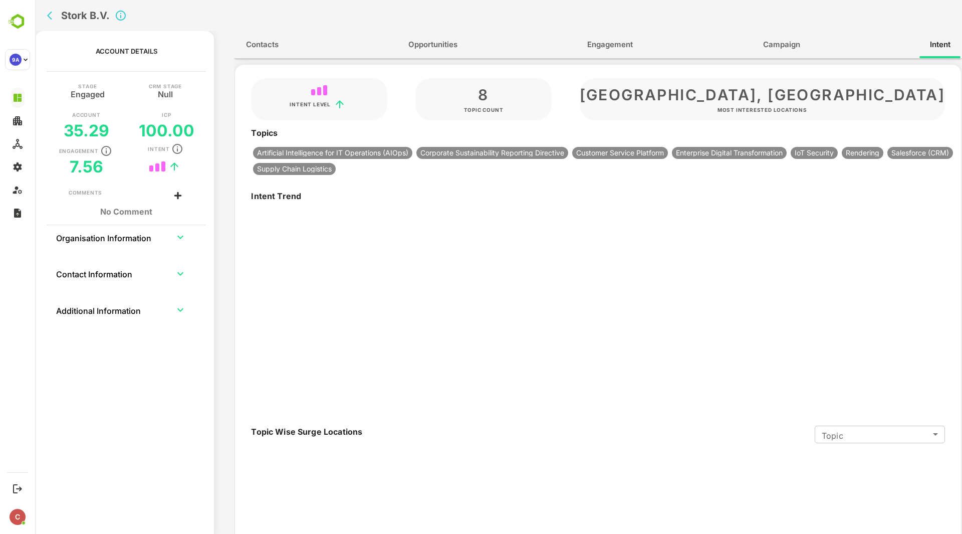
type input "**********"
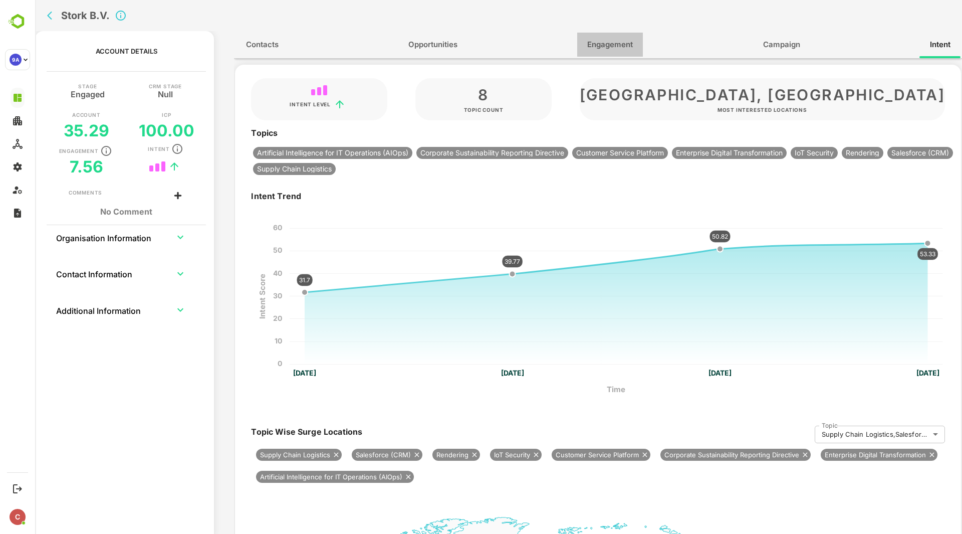
click at [609, 39] on span "Engagement" at bounding box center [610, 44] width 46 height 13
